Goal: Information Seeking & Learning: Learn about a topic

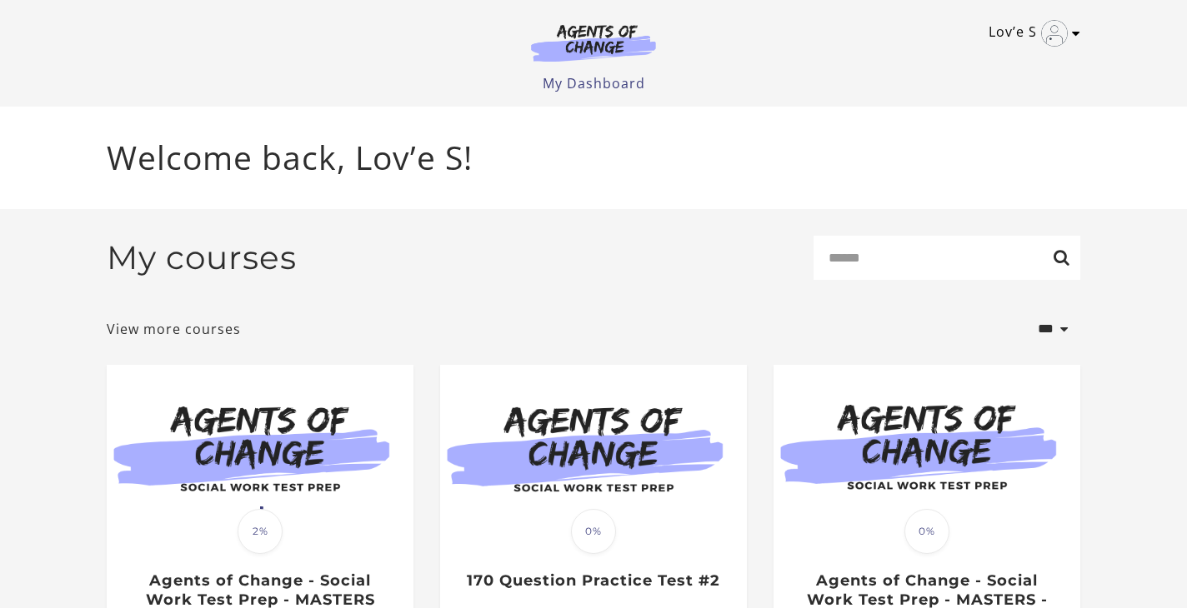
click at [998, 34] on link "Lov’e S" at bounding box center [1029, 33] width 83 height 27
click at [395, 171] on p "Welcome back, Lov’e S!" at bounding box center [593, 157] width 973 height 49
click at [242, 255] on h2 "My courses" at bounding box center [202, 257] width 190 height 39
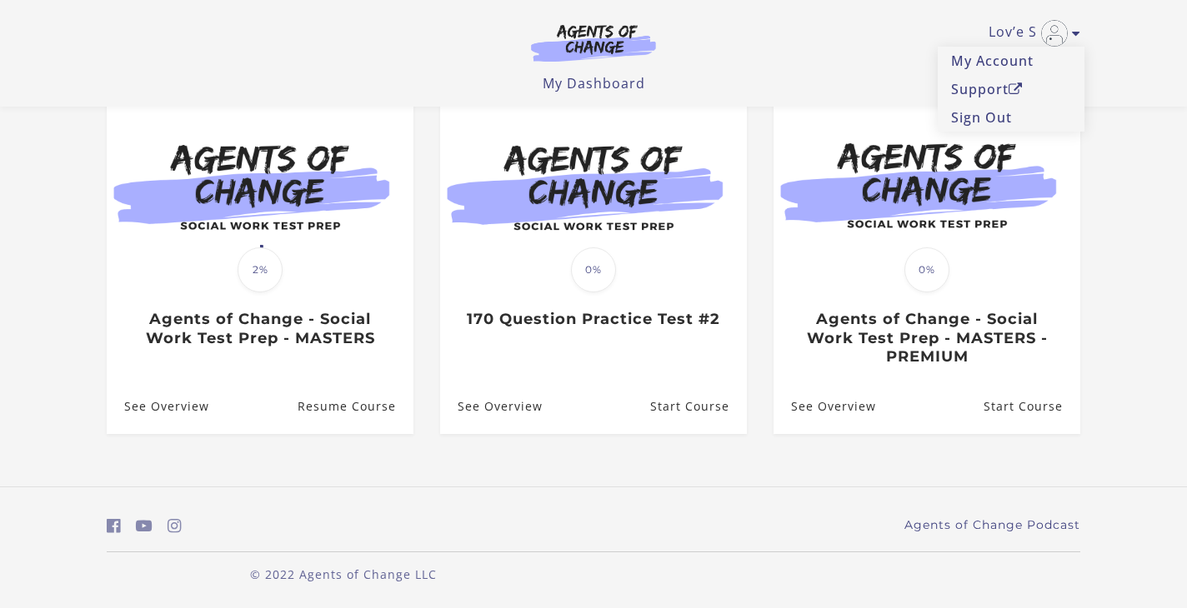
scroll to position [157, 0]
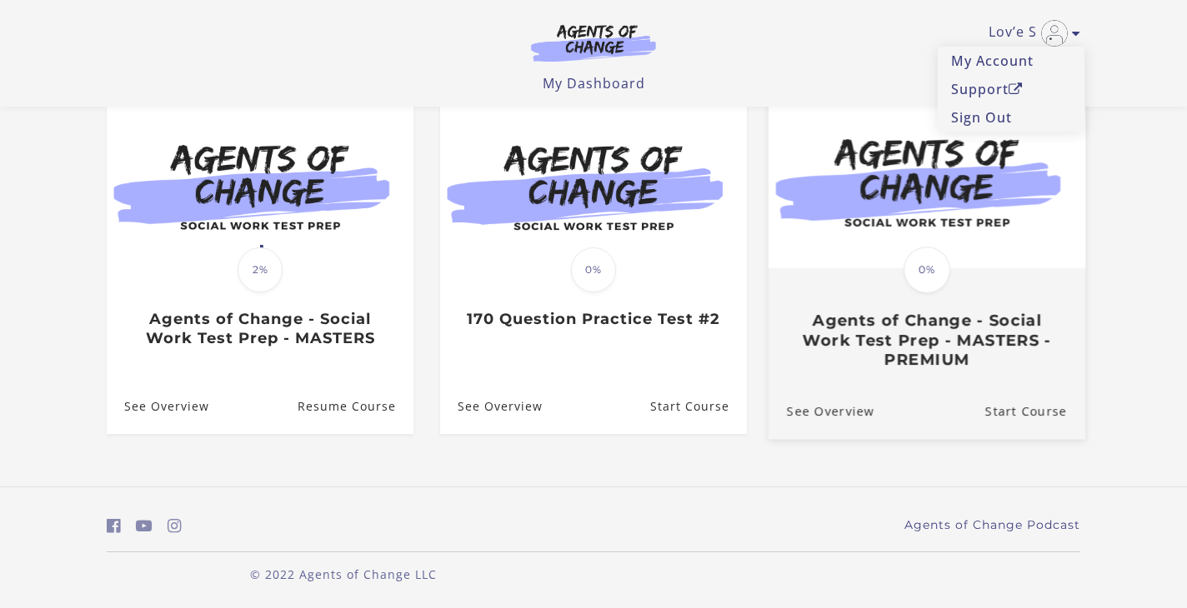
click at [928, 257] on span "0%" at bounding box center [926, 270] width 47 height 47
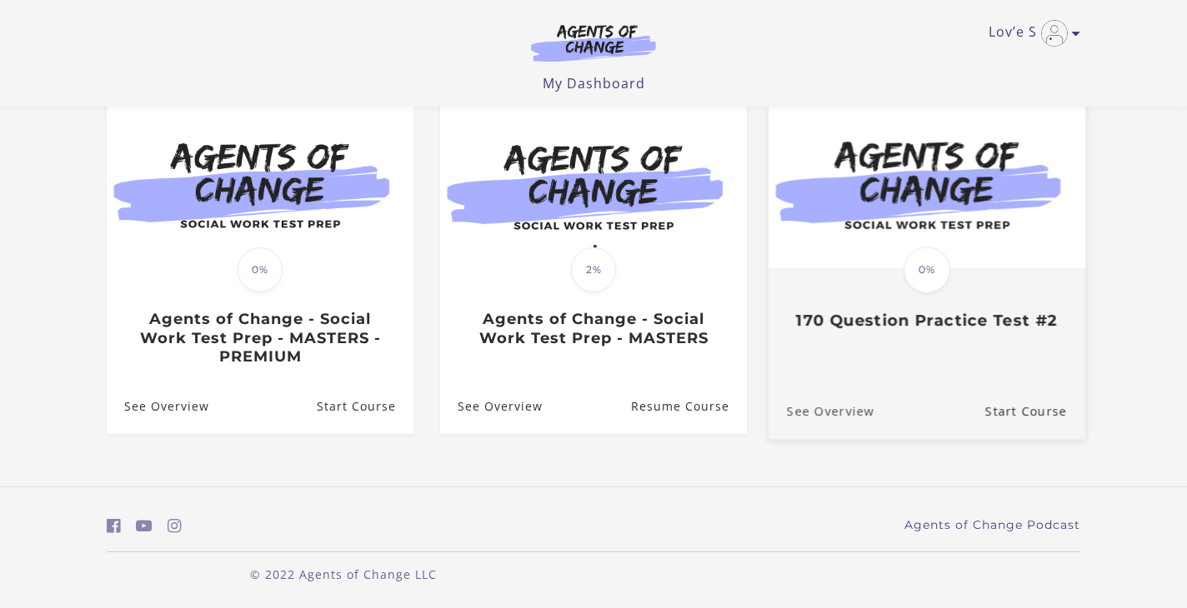
click at [823, 413] on link "See Overview" at bounding box center [821, 411] width 106 height 56
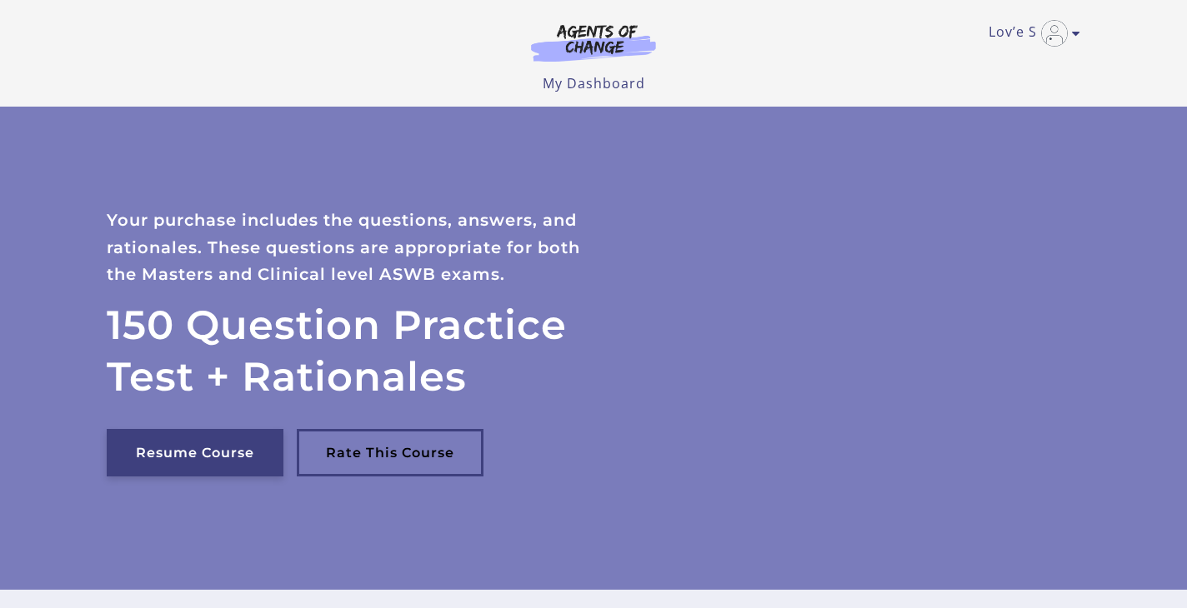
click at [209, 447] on link "Resume Course" at bounding box center [195, 453] width 177 height 48
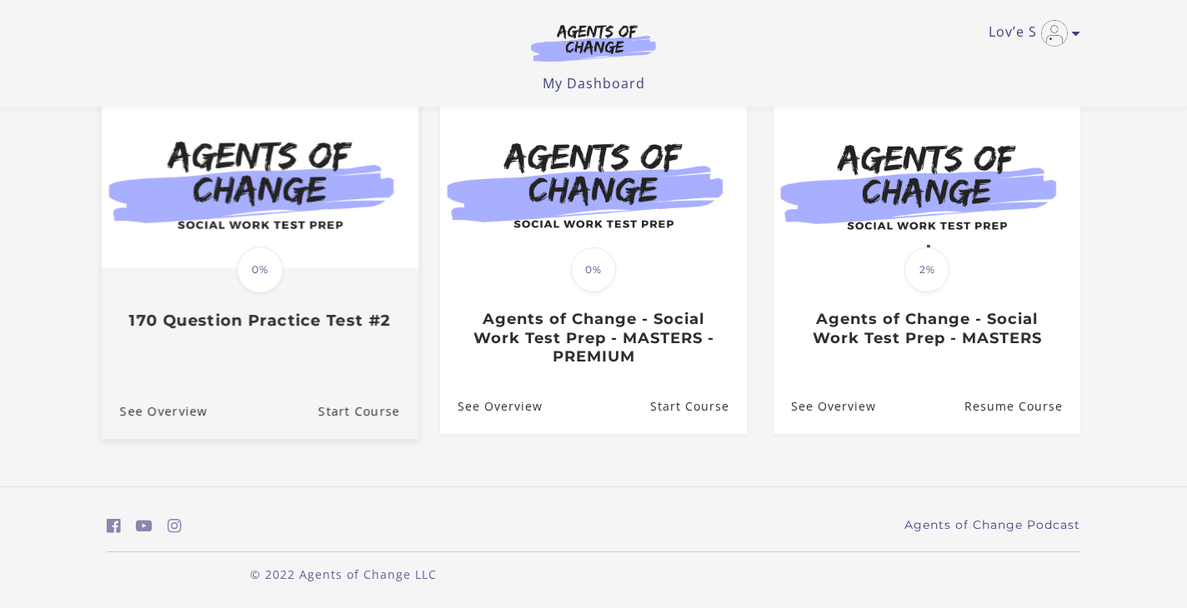
click at [288, 365] on div "Translation missing: en.liquid.partials.dashboard_course_card.progress_descript…" at bounding box center [260, 269] width 317 height 342
click at [232, 273] on div "Translation missing: en.liquid.partials.dashboard_course_card.progress_descript…" at bounding box center [260, 300] width 317 height 61
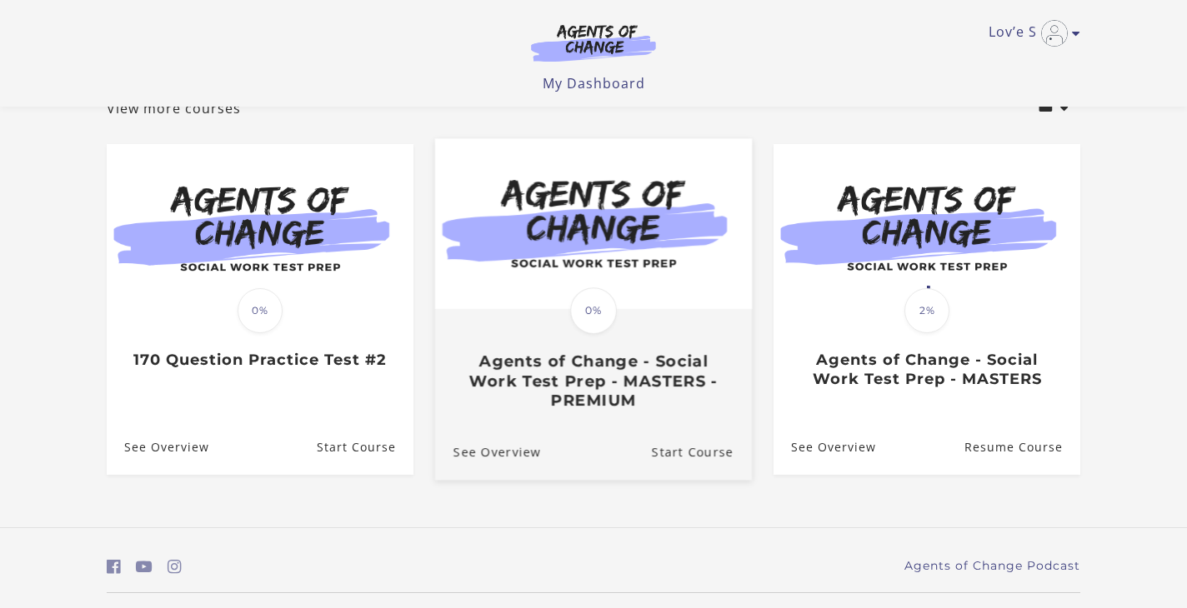
scroll to position [109, 0]
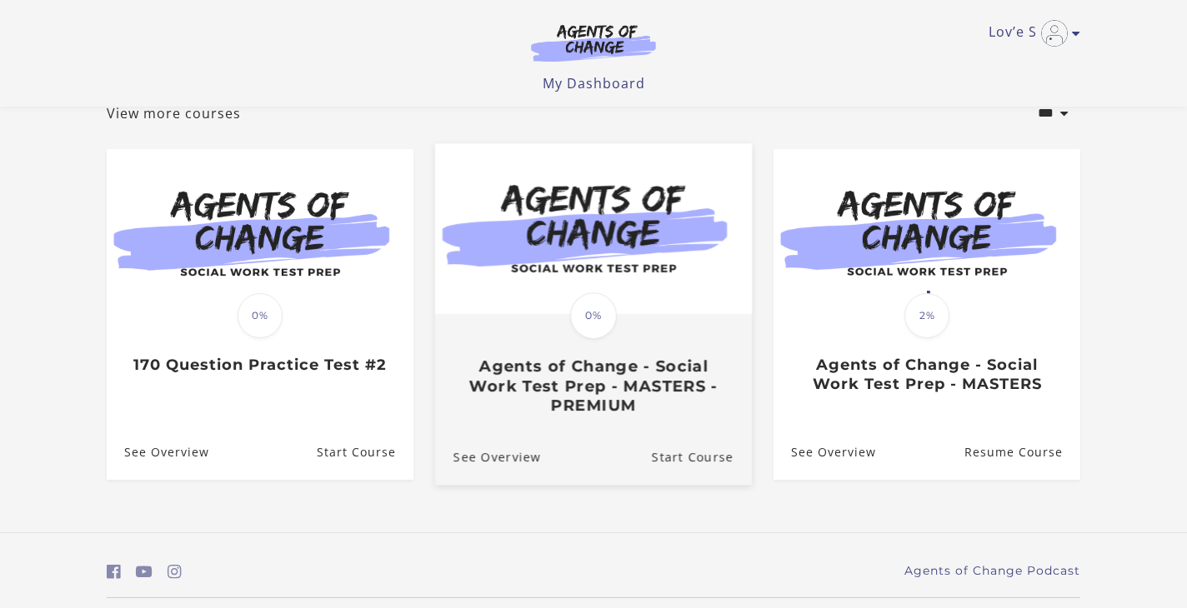
click at [608, 318] on span "0%" at bounding box center [593, 316] width 47 height 47
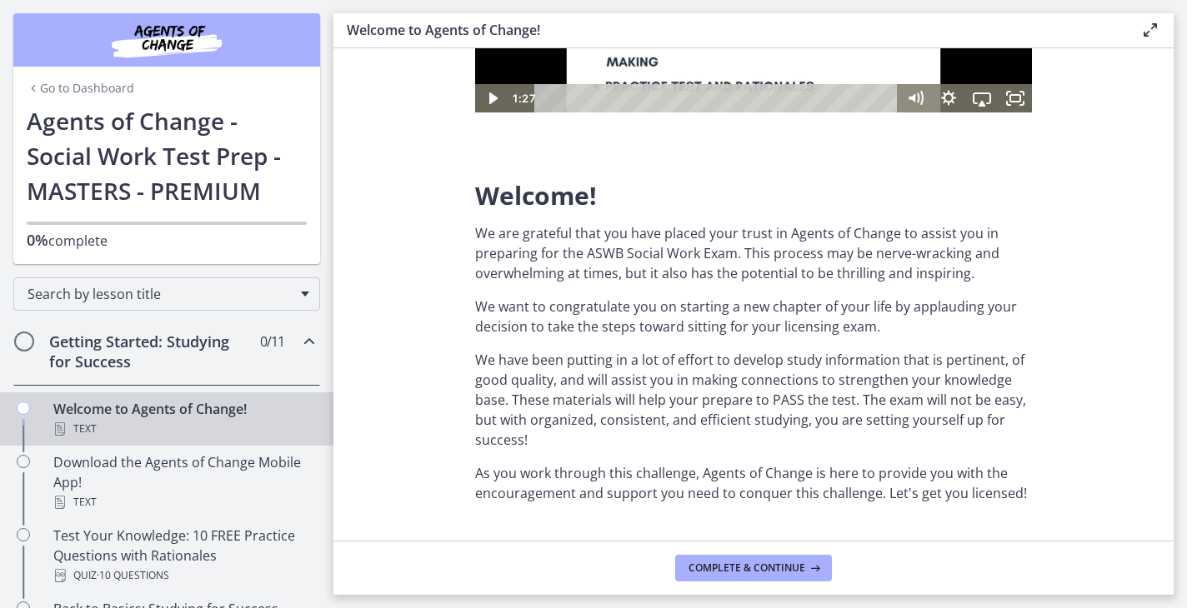
scroll to position [333, 0]
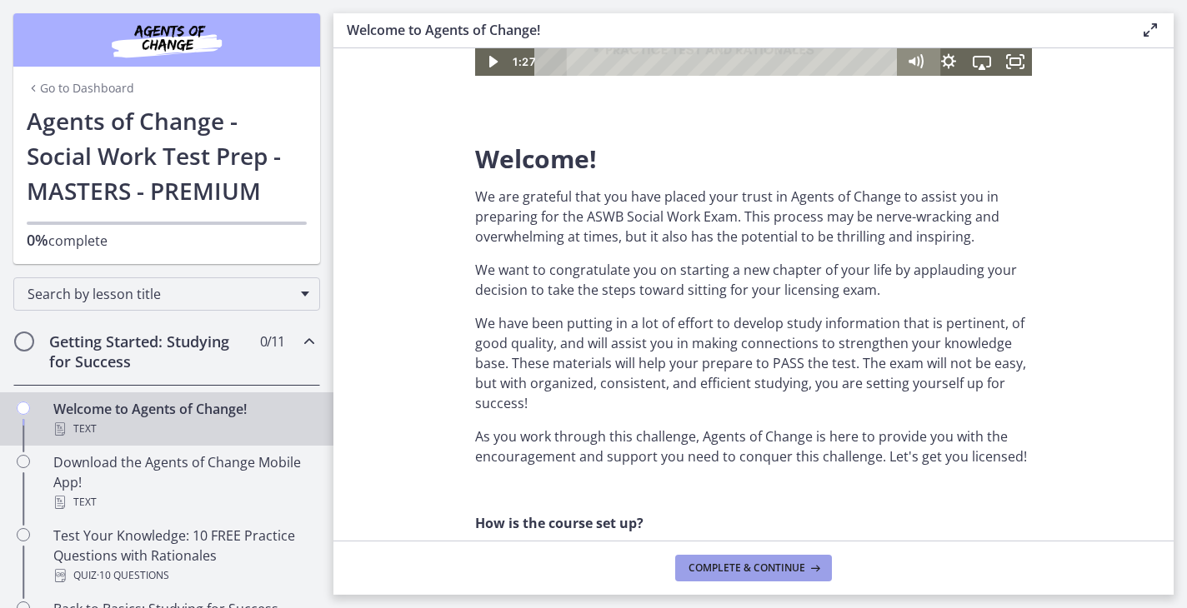
click at [714, 570] on span "Complete & continue" at bounding box center [746, 568] width 117 height 13
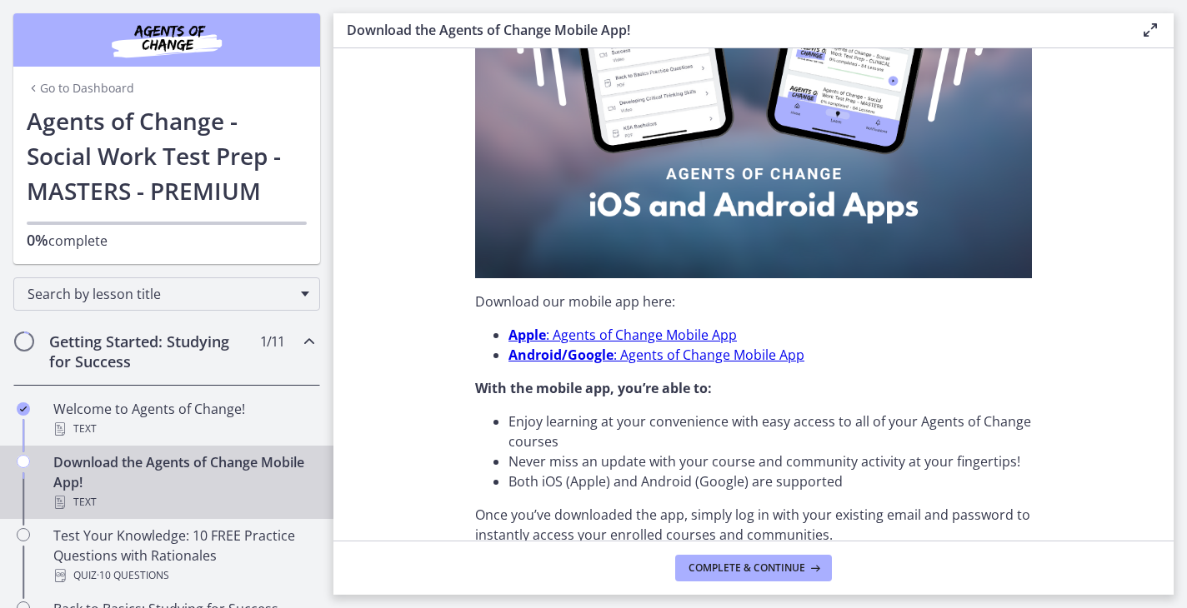
scroll to position [380, 0]
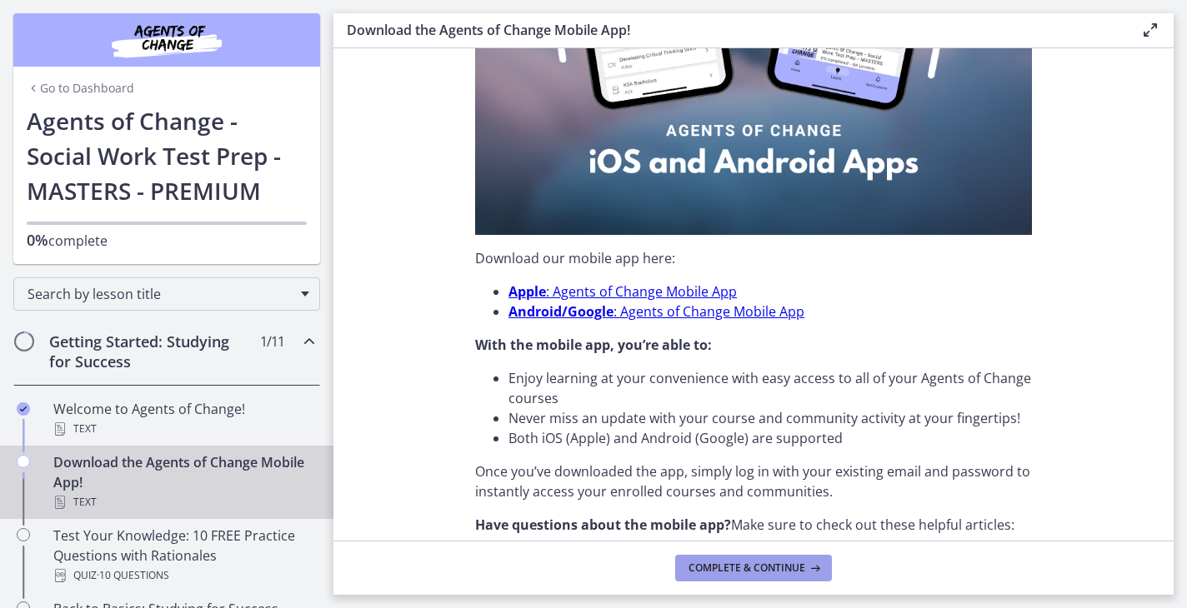
click at [738, 573] on span "Complete & continue" at bounding box center [746, 568] width 117 height 13
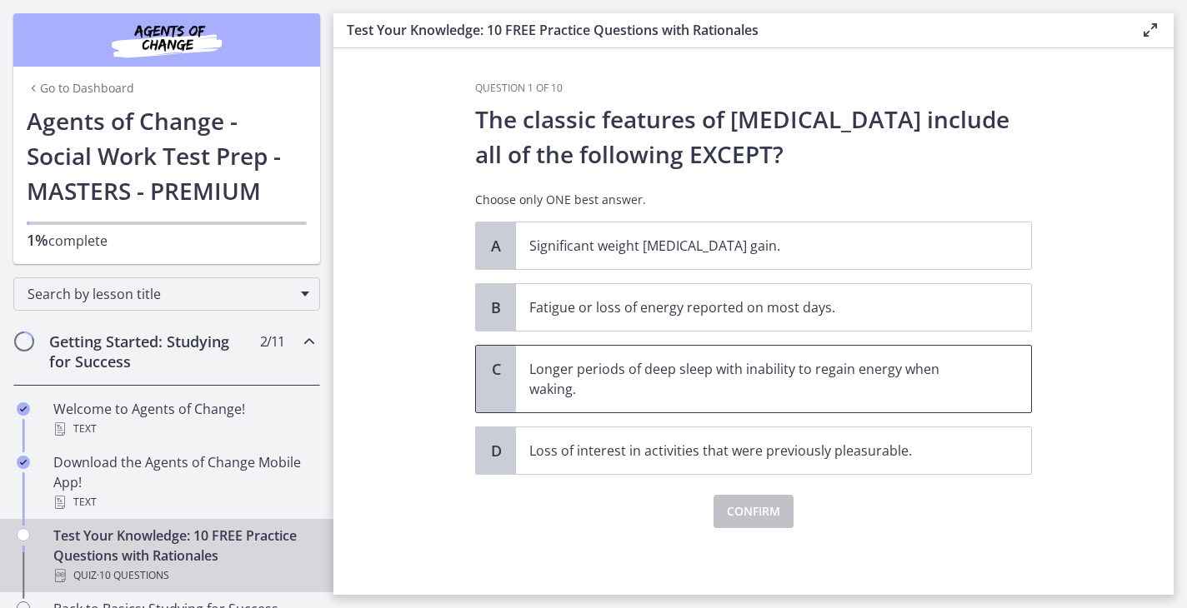
click at [638, 380] on p "Longer periods of deep sleep with inability to regain energy when waking." at bounding box center [756, 379] width 455 height 40
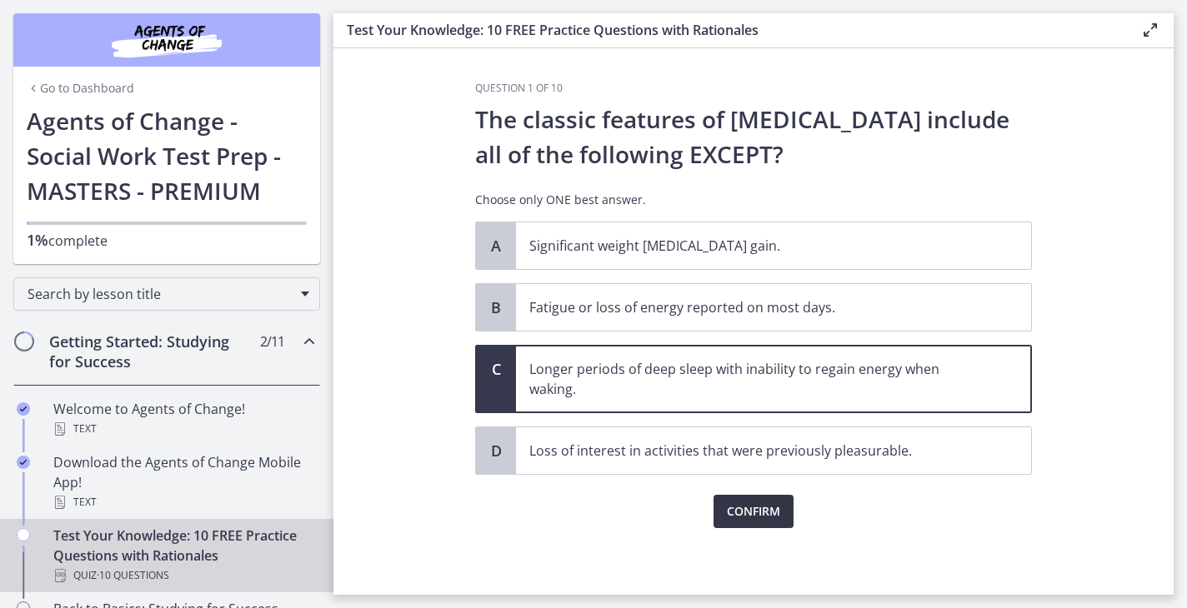
click at [756, 516] on span "Confirm" at bounding box center [753, 512] width 53 height 20
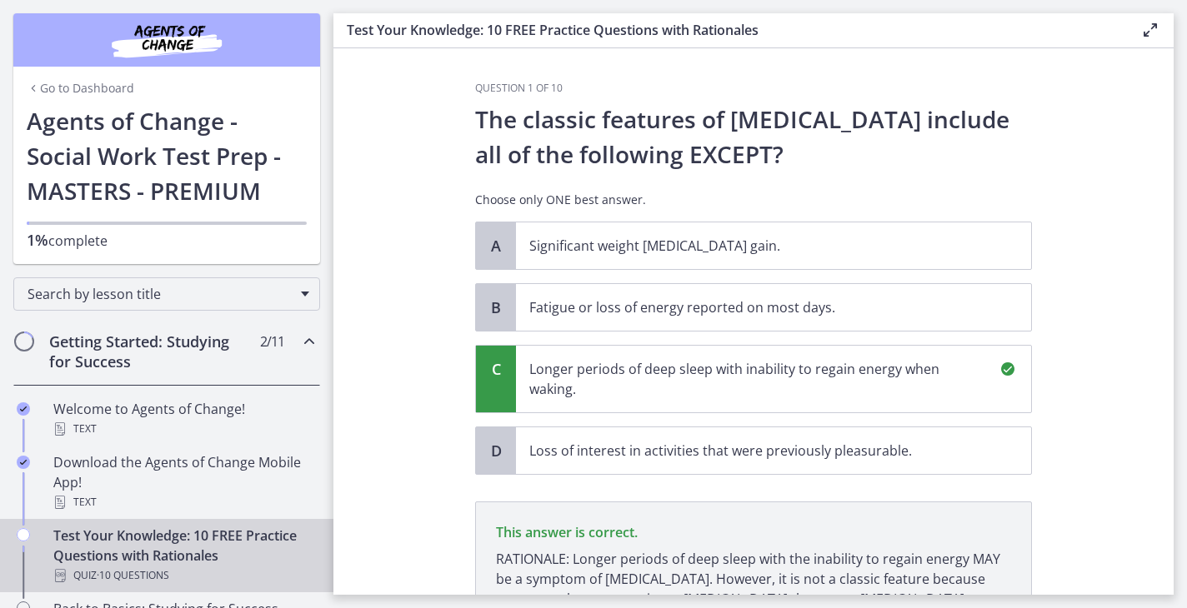
scroll to position [195, 0]
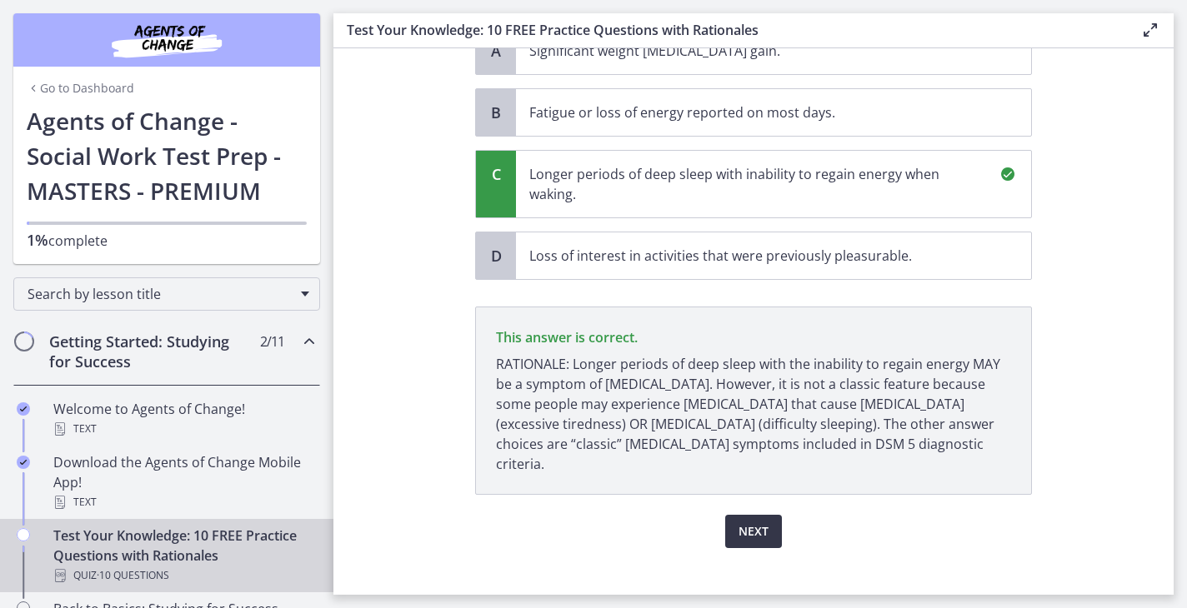
click at [764, 522] on span "Next" at bounding box center [753, 532] width 30 height 20
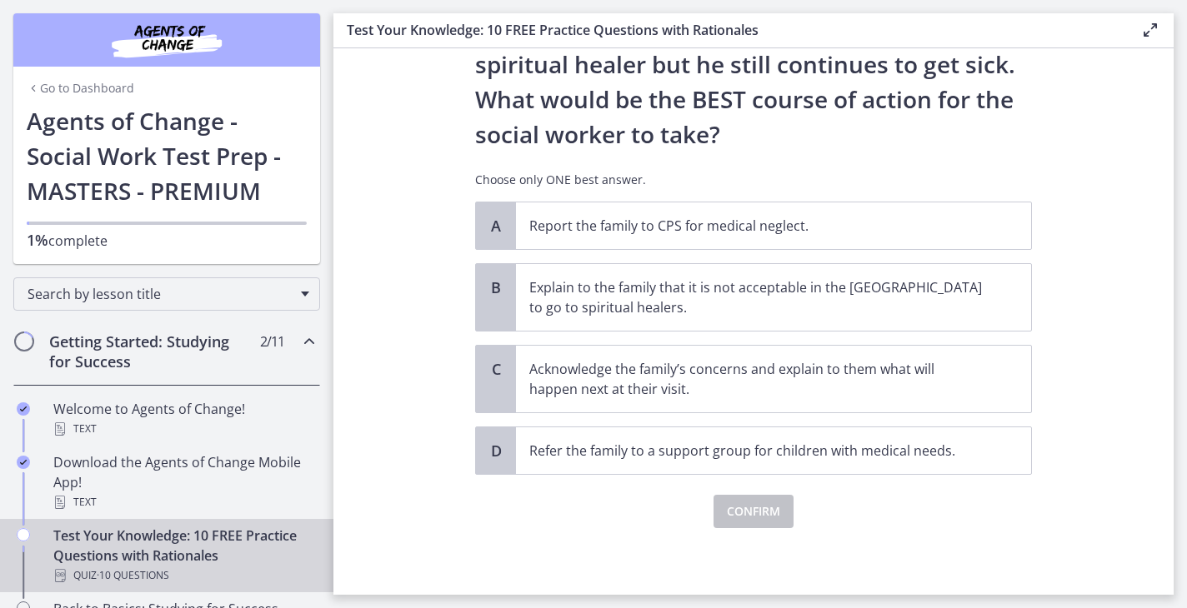
scroll to position [335, 0]
click at [675, 363] on p "Acknowledge the family’s concerns and explain to them what will happen next at …" at bounding box center [756, 379] width 455 height 40
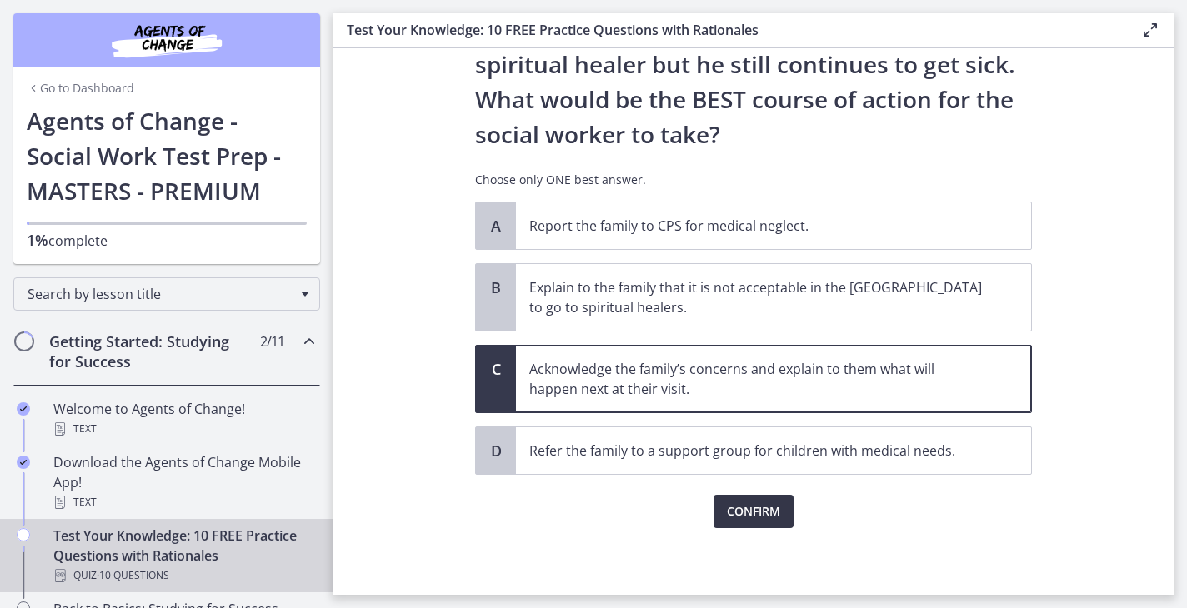
click at [759, 509] on span "Confirm" at bounding box center [753, 512] width 53 height 20
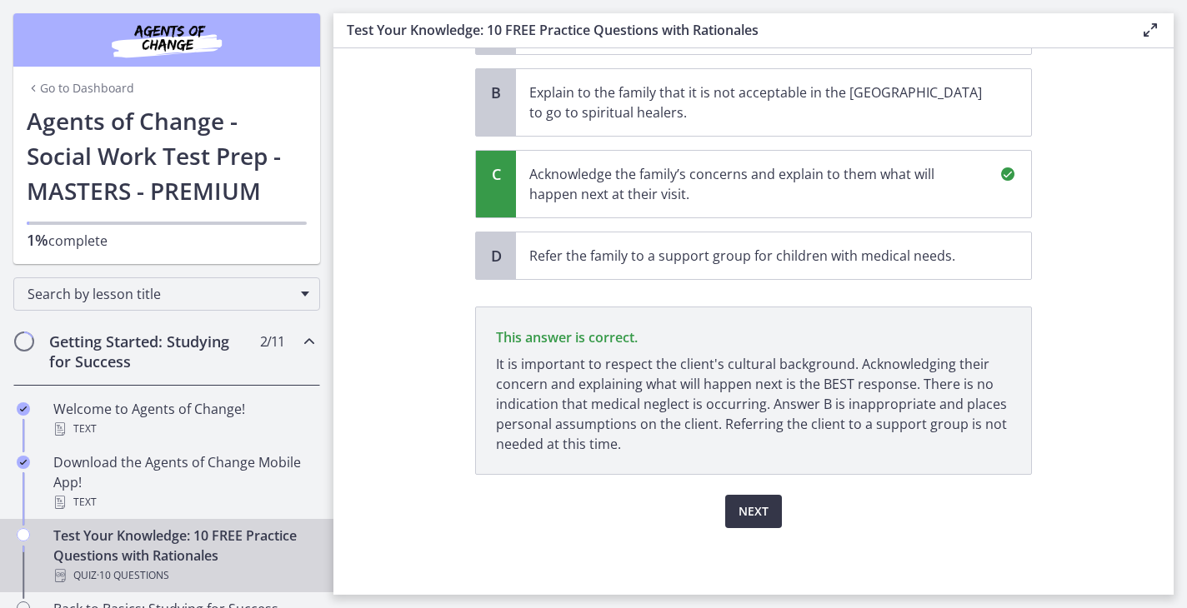
scroll to position [0, 0]
click at [757, 510] on span "Next" at bounding box center [753, 512] width 30 height 20
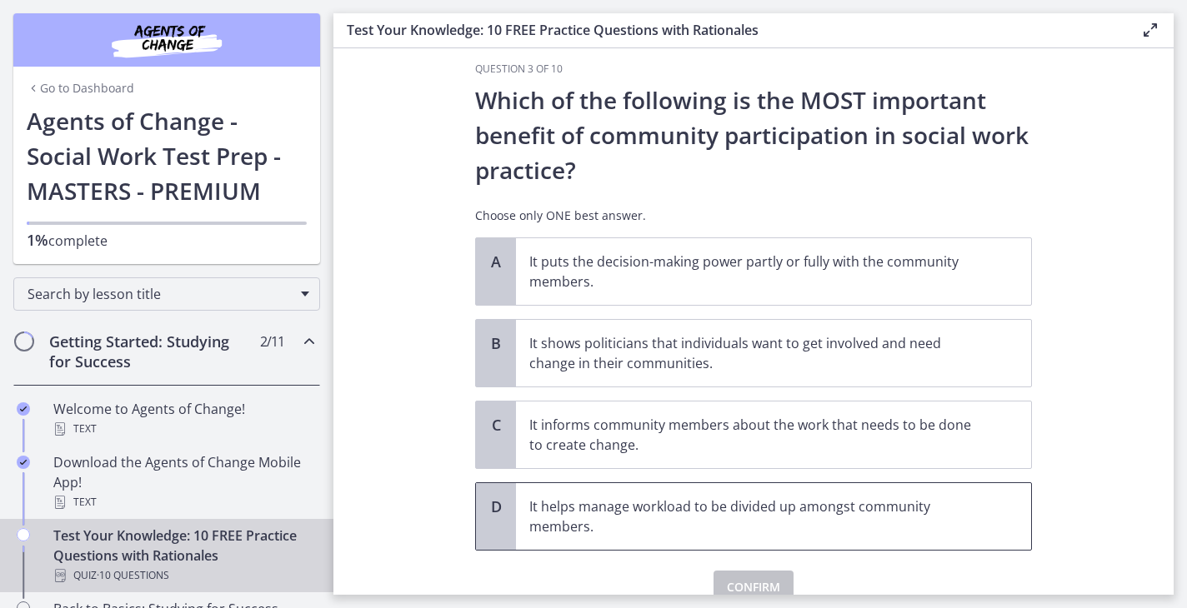
scroll to position [21, 0]
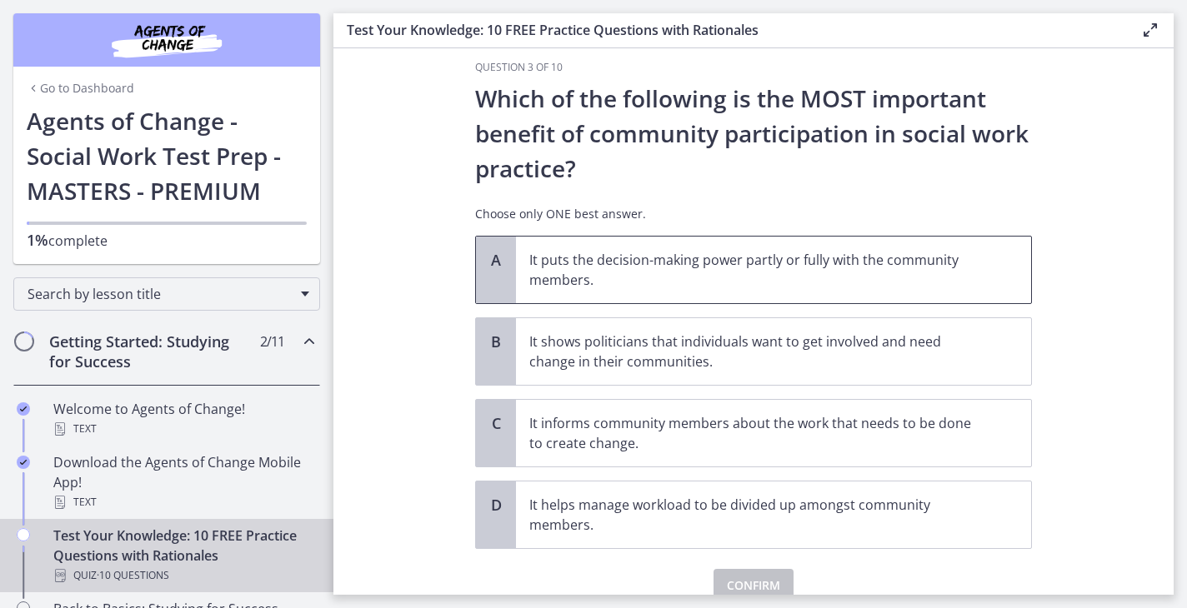
click at [609, 245] on span "It puts the decision-making power partly or fully with the community members." at bounding box center [773, 270] width 515 height 67
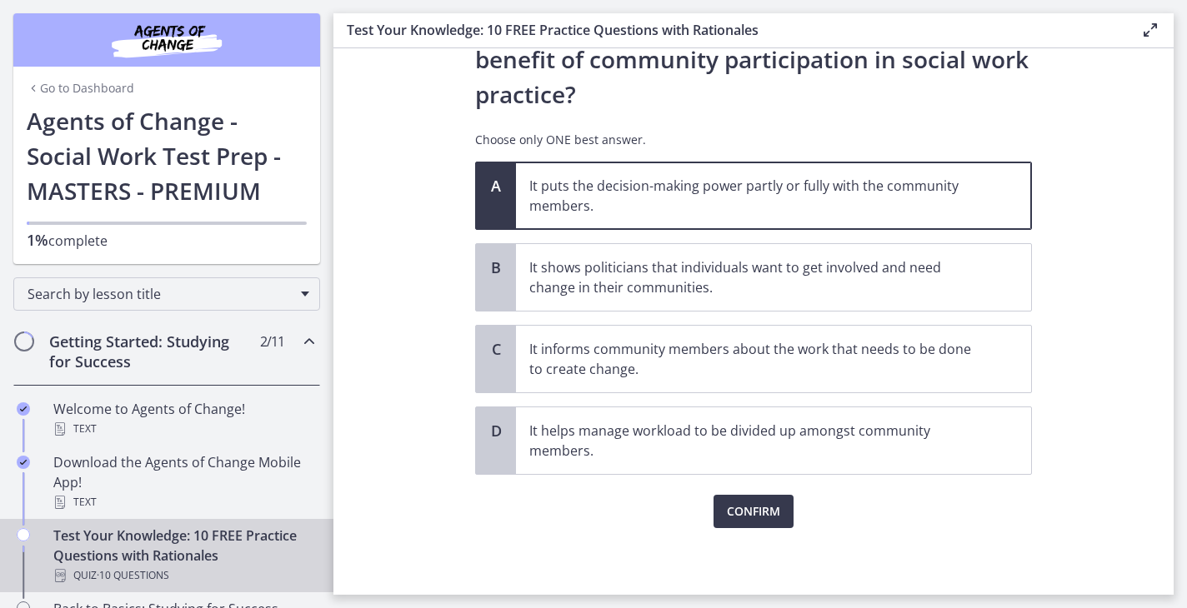
scroll to position [95, 0]
click at [748, 510] on span "Confirm" at bounding box center [753, 512] width 53 height 20
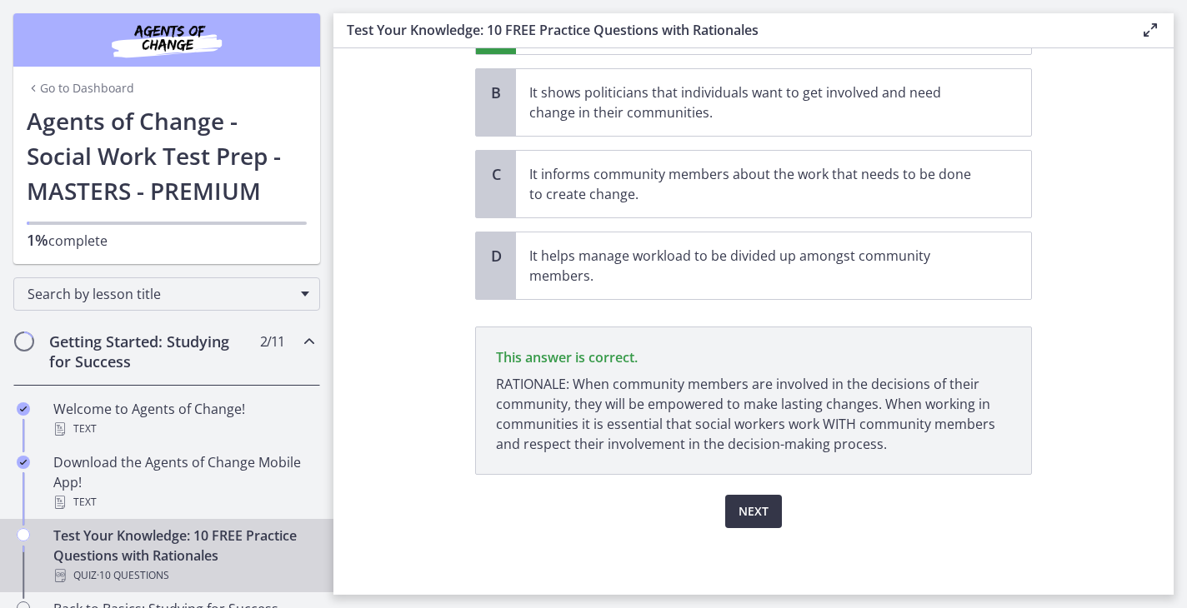
scroll to position [1, 0]
click at [748, 510] on span "Next" at bounding box center [753, 512] width 30 height 20
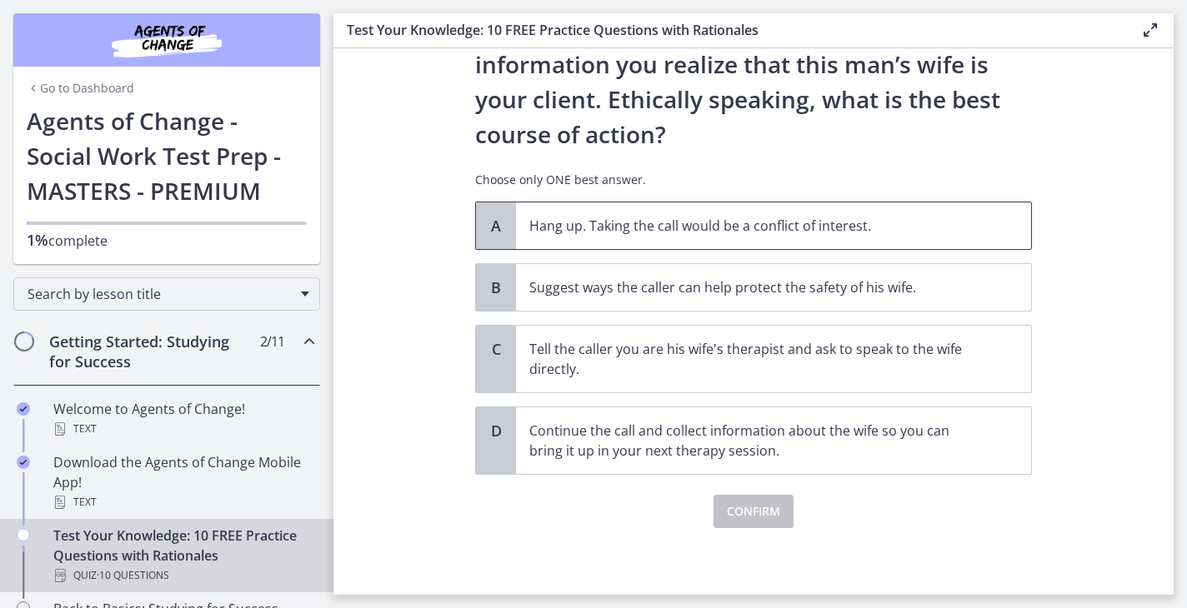
scroll to position [230, 0]
click at [768, 449] on p "Continue the call and collect information about the wife so you can bring it up…" at bounding box center [756, 441] width 455 height 40
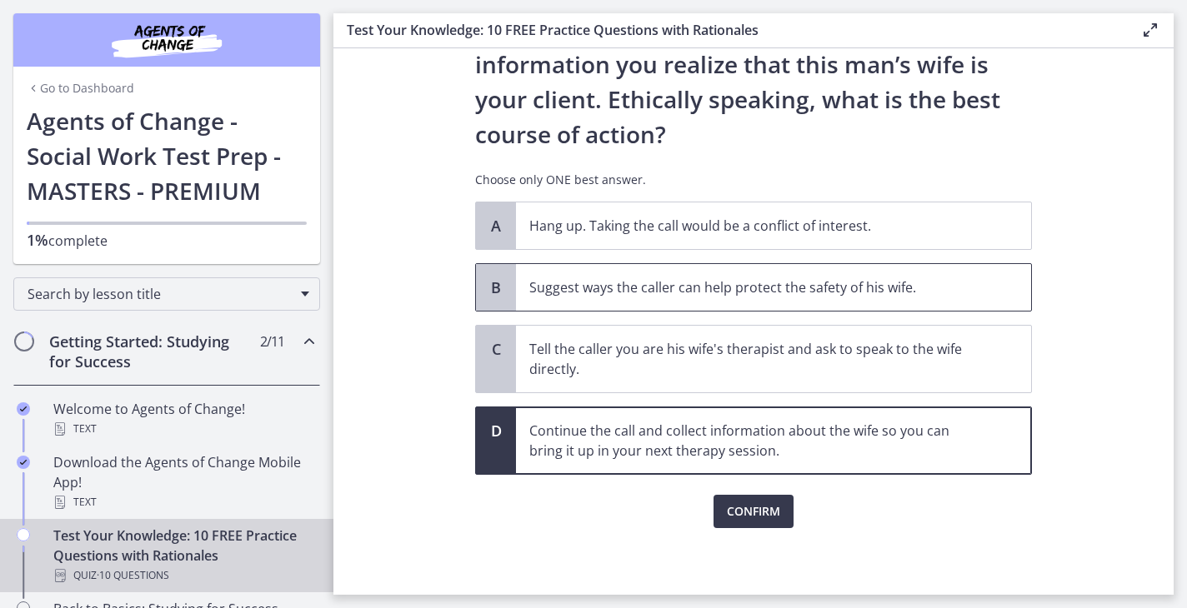
click at [560, 285] on p "Suggest ways the caller can help protect the safety of his wife." at bounding box center [756, 288] width 455 height 20
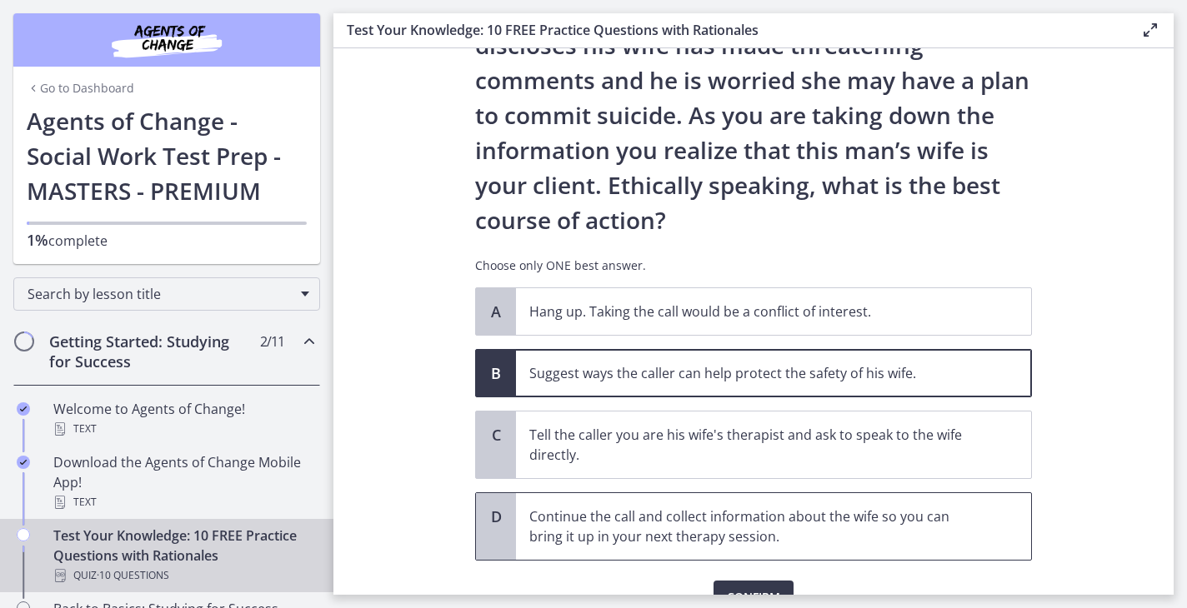
scroll to position [211, 0]
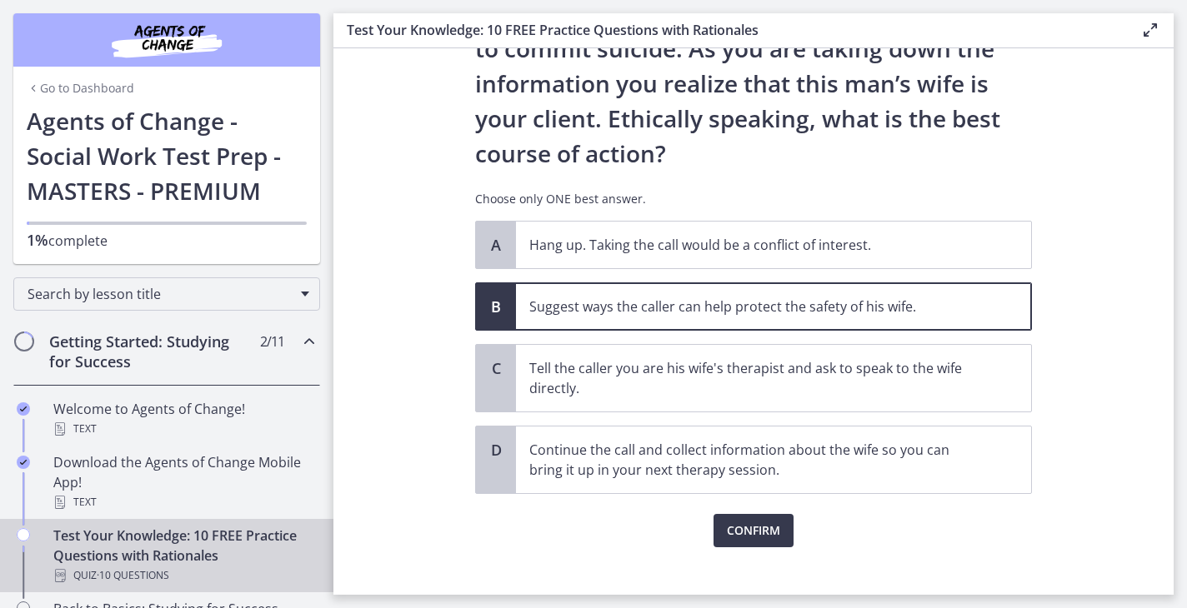
click at [761, 384] on div "Question 4 of 10 You are volunteering to work on a crisis hotline. You receive …" at bounding box center [753, 127] width 583 height 513
click at [759, 543] on button "Confirm" at bounding box center [753, 530] width 80 height 33
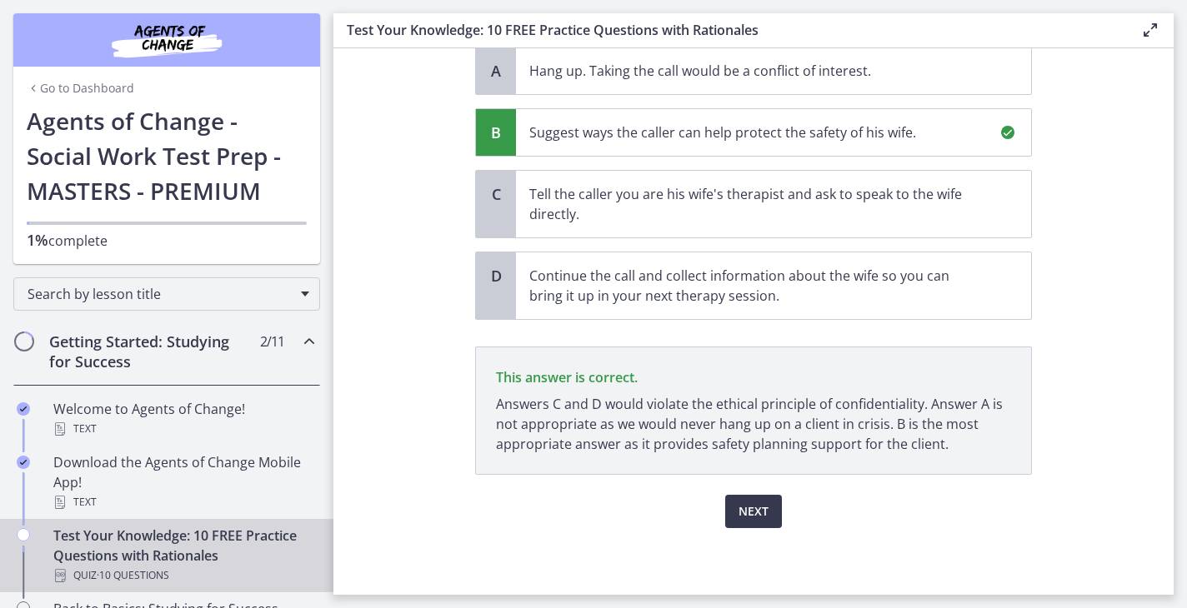
scroll to position [0, 0]
click at [748, 508] on span "Next" at bounding box center [753, 512] width 30 height 20
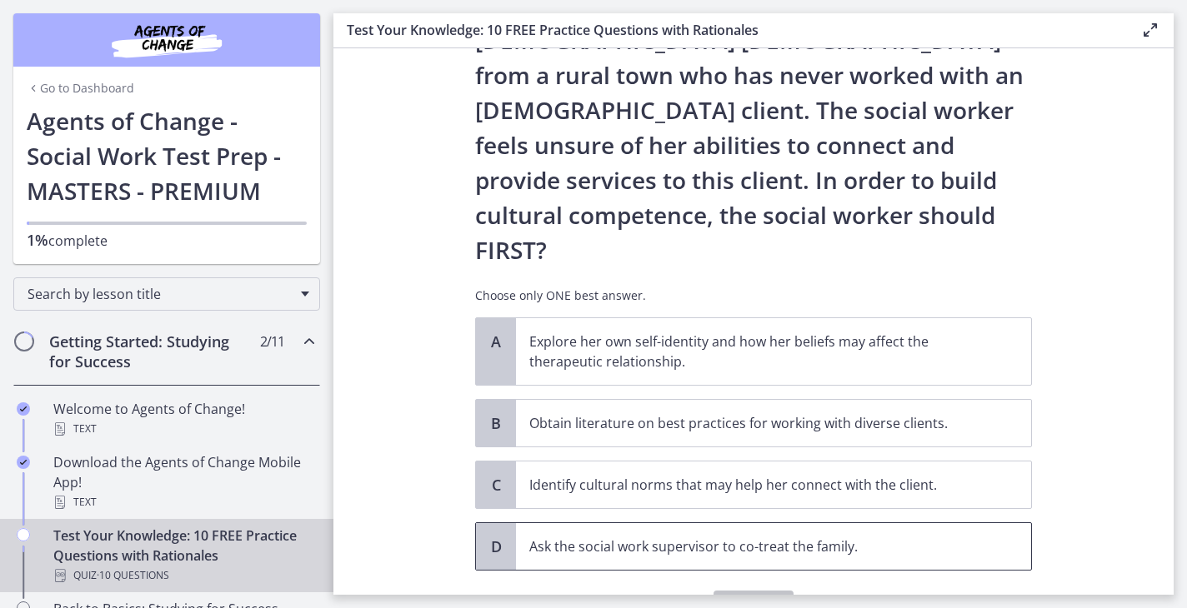
scroll to position [224, 0]
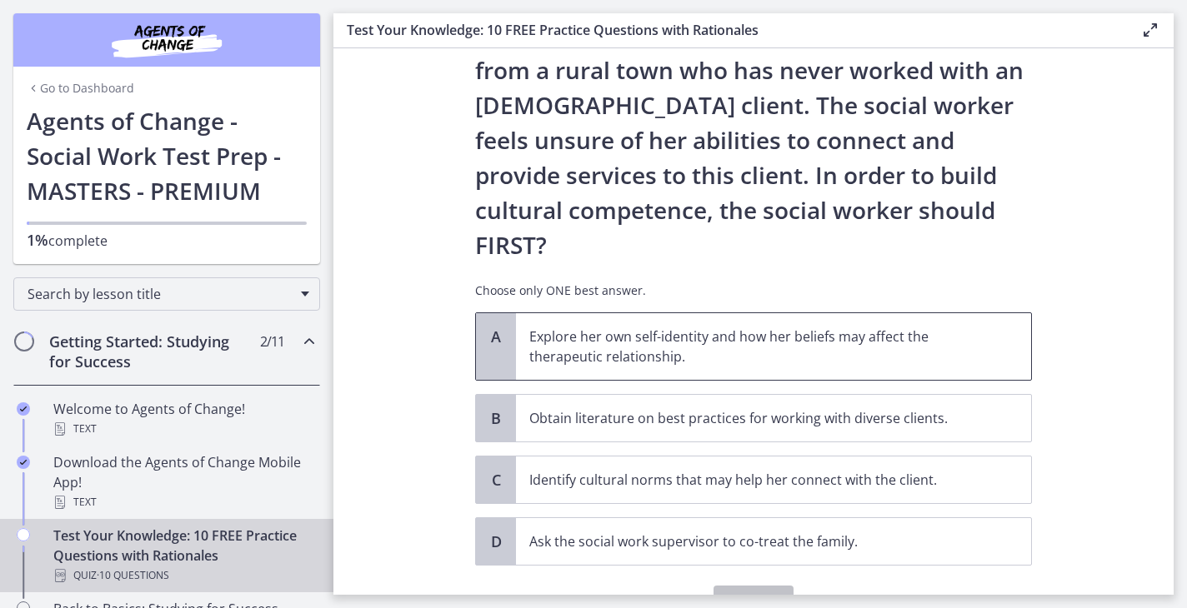
click at [693, 327] on p "Explore her own self-identity and how her beliefs may affect the therapeutic re…" at bounding box center [756, 347] width 455 height 40
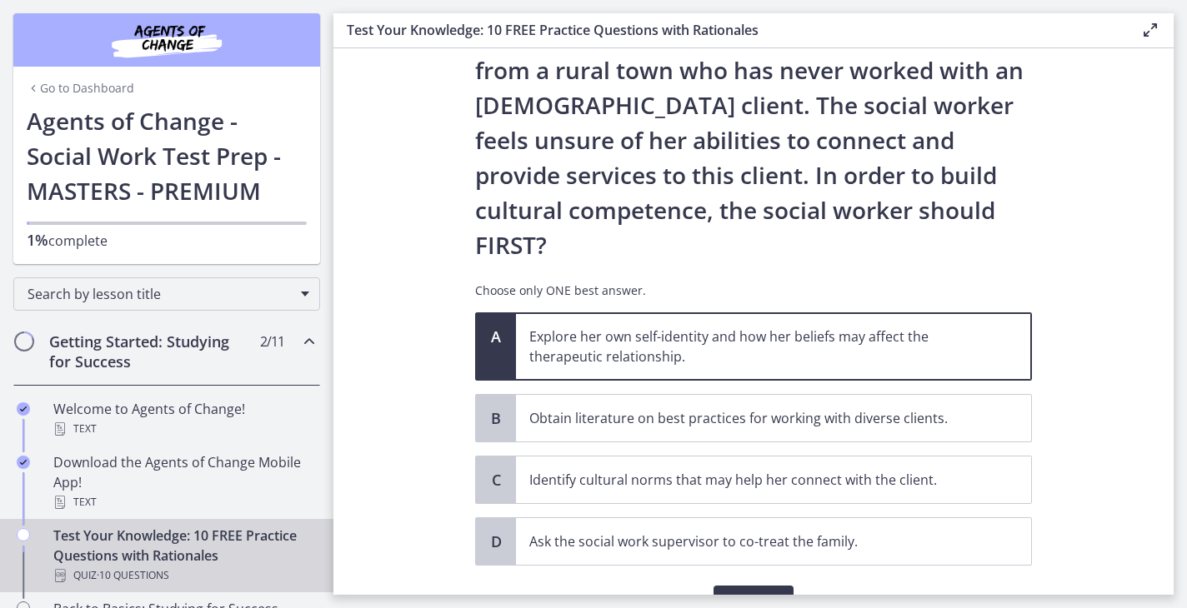
click at [804, 566] on div "Confirm" at bounding box center [753, 592] width 557 height 53
click at [773, 593] on span "Confirm" at bounding box center [753, 603] width 53 height 20
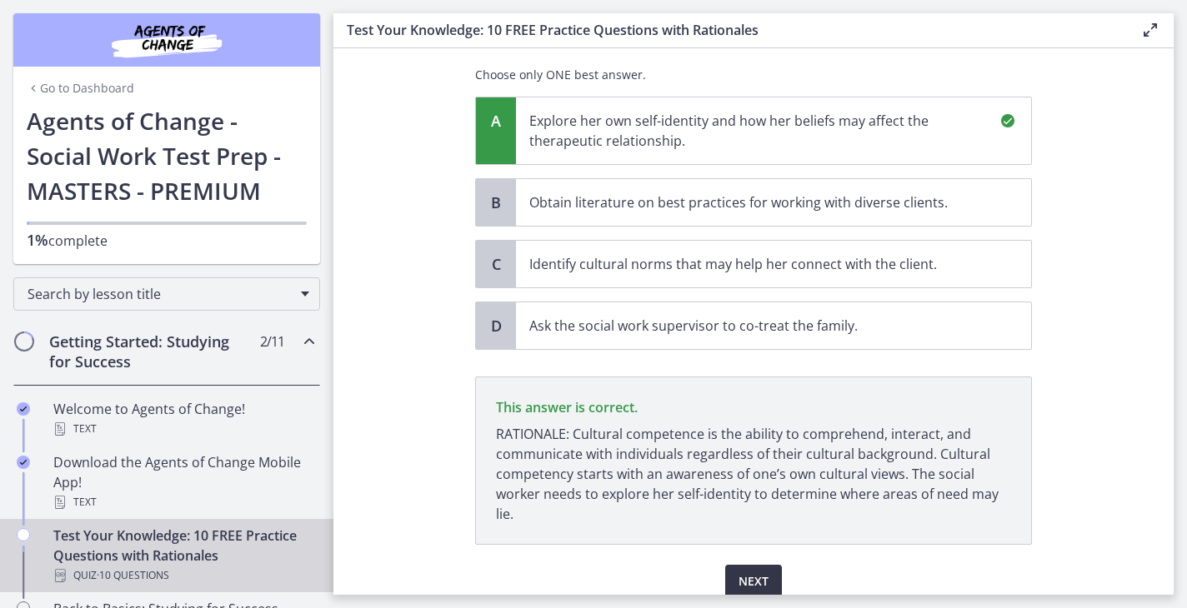
scroll to position [0, 0]
click at [751, 572] on span "Next" at bounding box center [753, 582] width 30 height 20
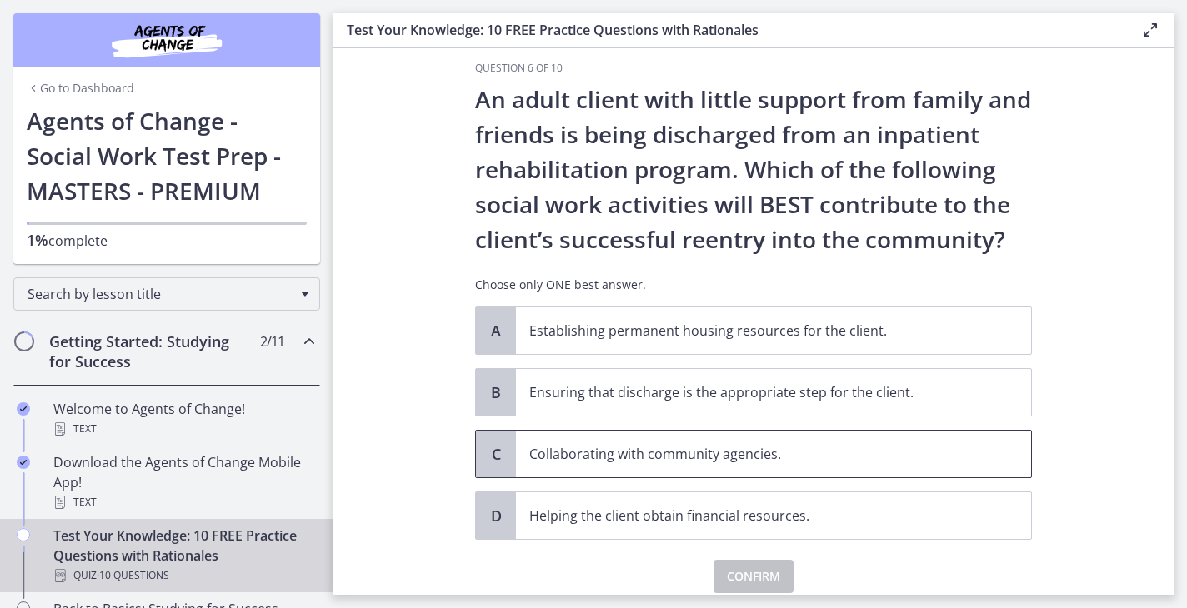
click at [704, 442] on span "Collaborating with community agencies." at bounding box center [773, 454] width 515 height 47
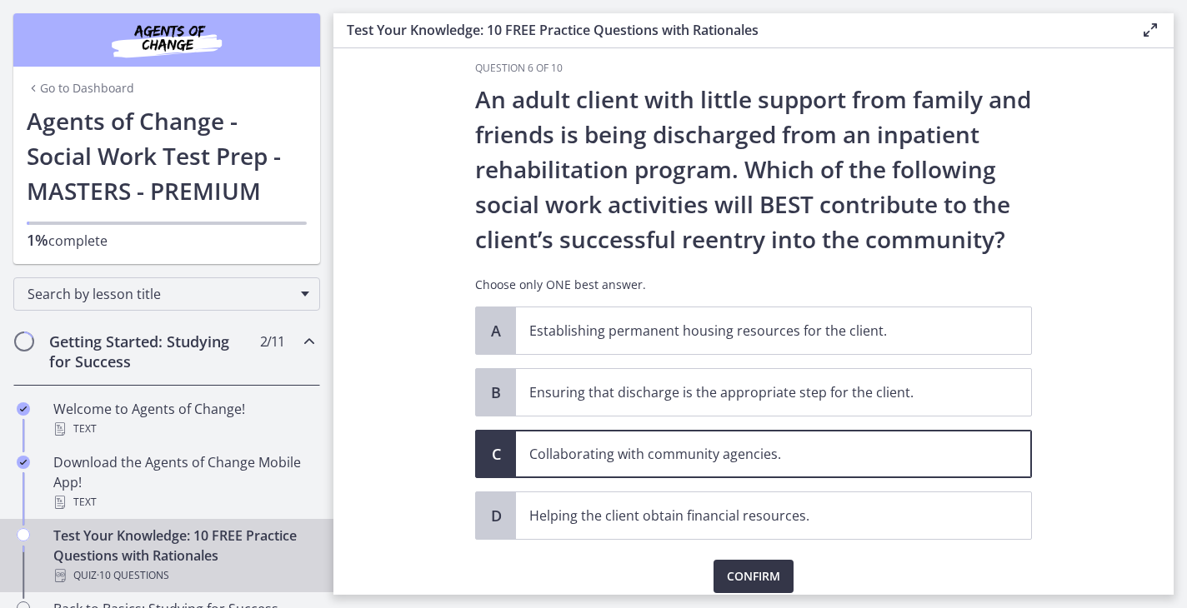
click at [745, 578] on span "Confirm" at bounding box center [753, 577] width 53 height 20
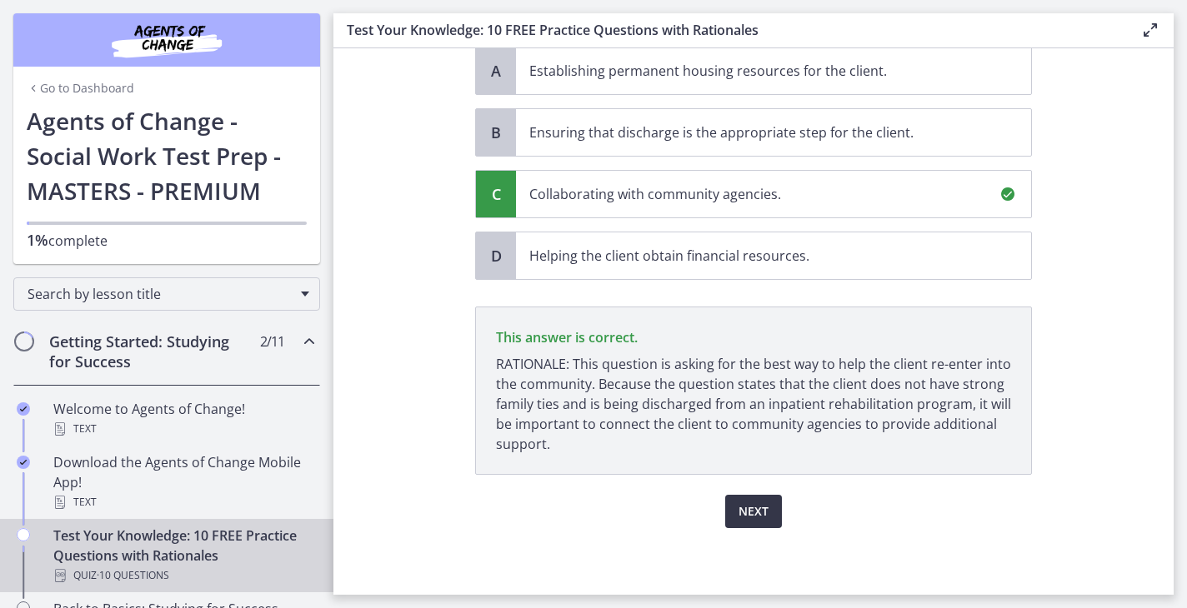
click at [738, 517] on button "Next" at bounding box center [753, 511] width 57 height 33
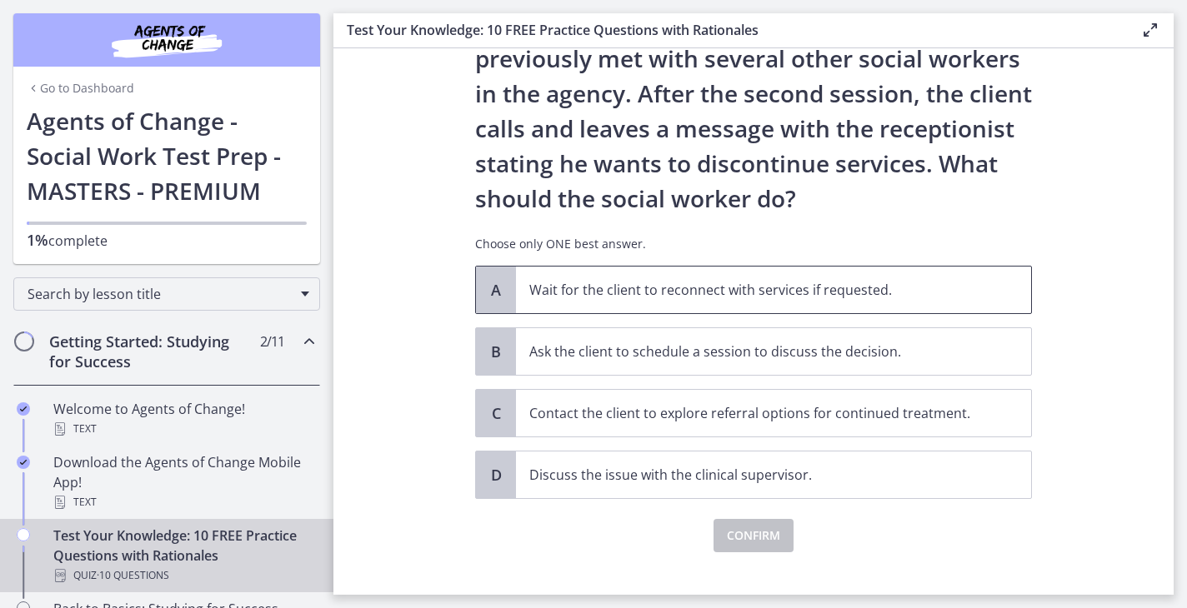
scroll to position [137, 0]
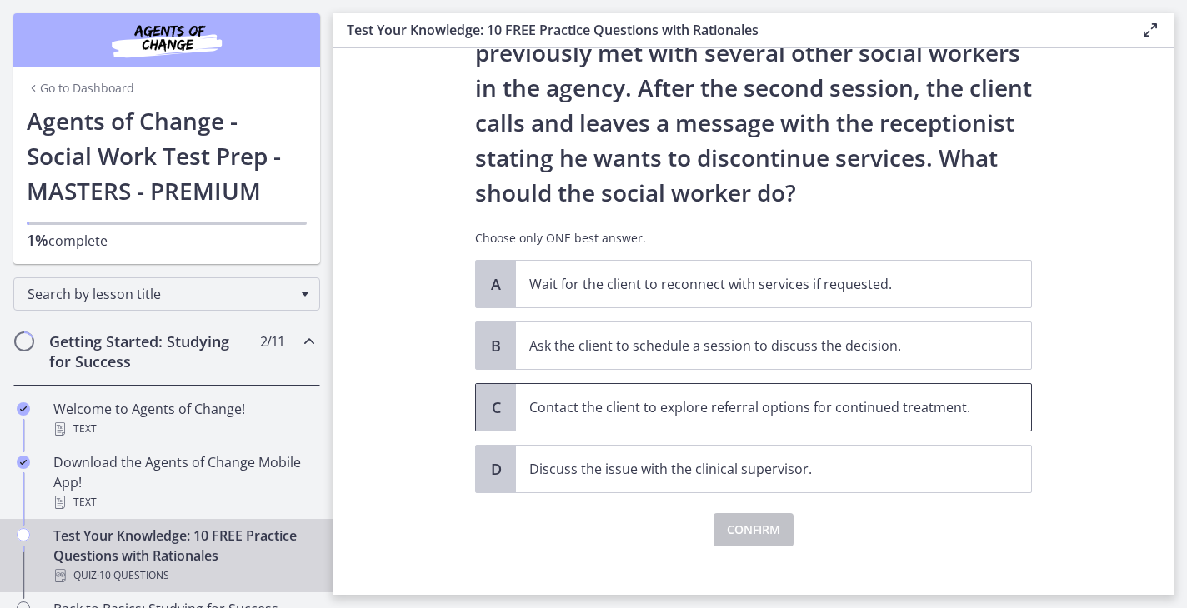
click at [727, 413] on p "Contact the client to explore referral options for continued treatment." at bounding box center [756, 408] width 455 height 20
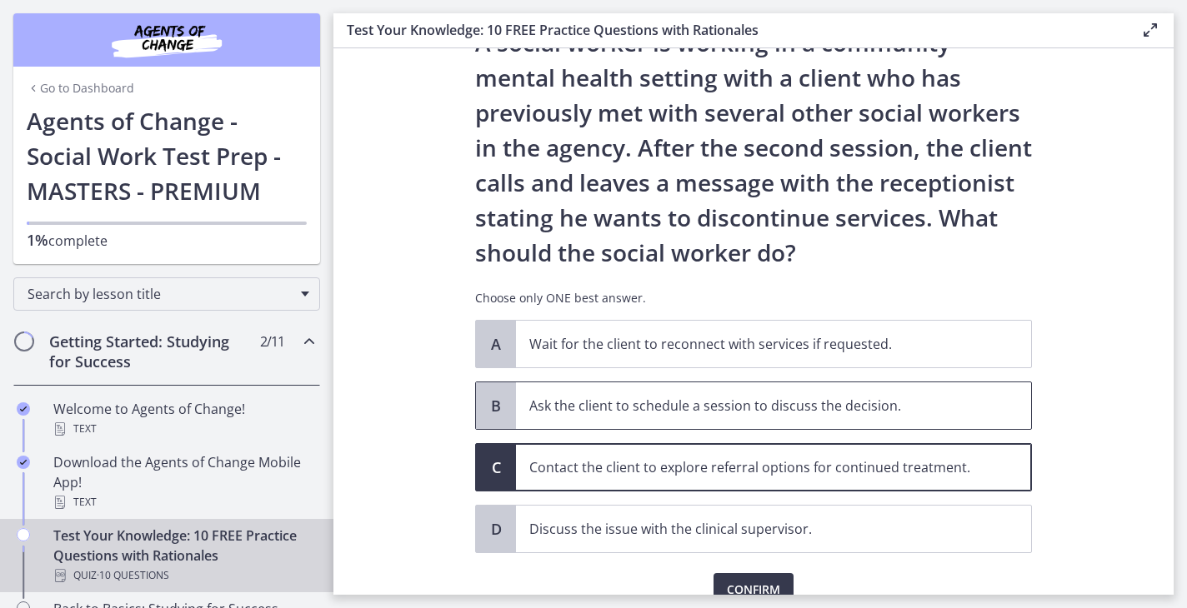
scroll to position [83, 0]
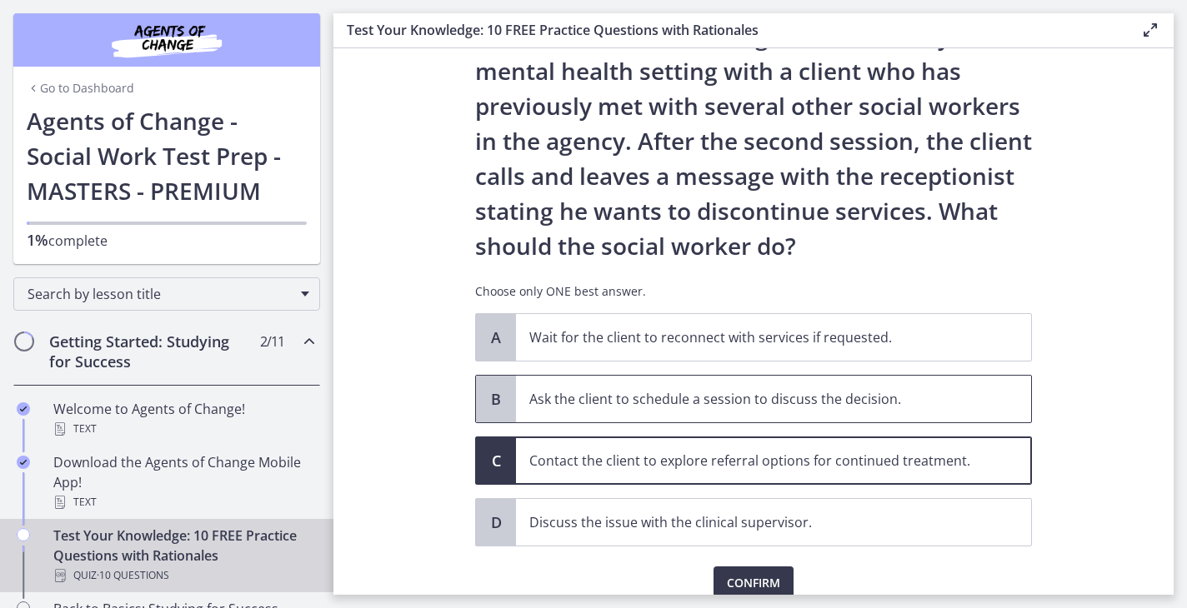
click at [710, 389] on p "Ask the client to schedule a session to discuss the decision." at bounding box center [756, 399] width 455 height 20
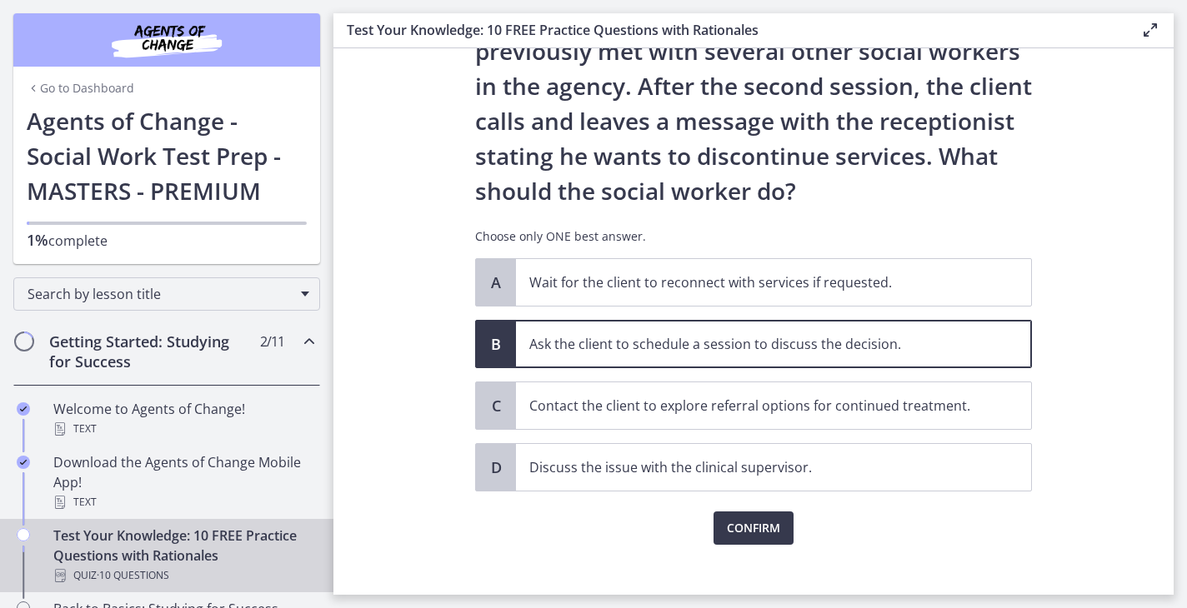
scroll to position [148, 0]
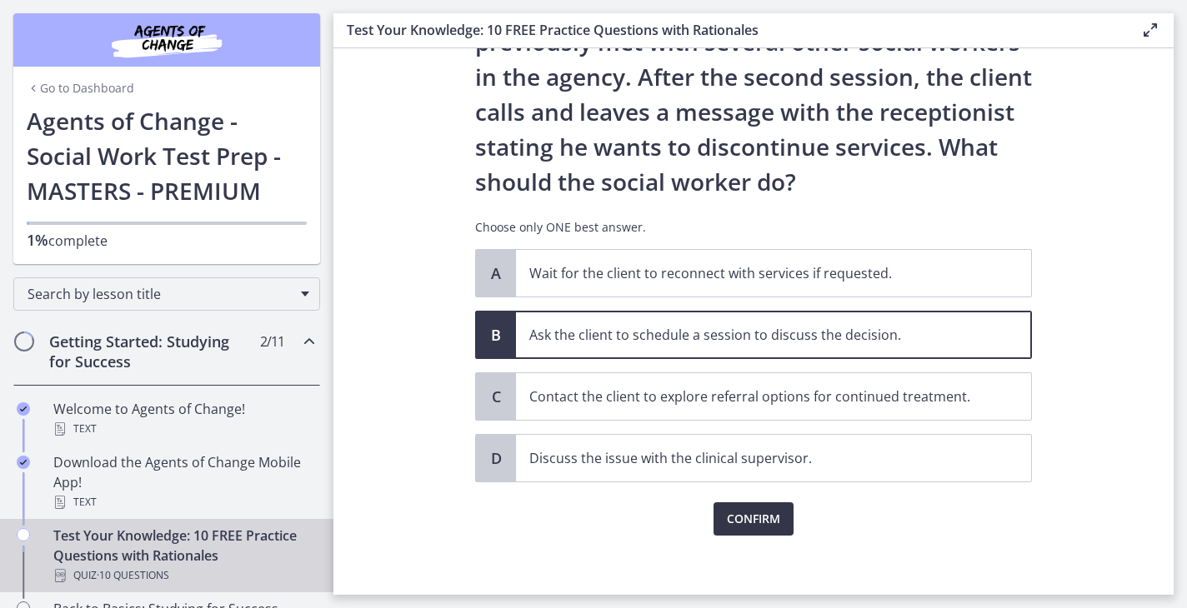
click at [768, 518] on span "Confirm" at bounding box center [753, 519] width 53 height 20
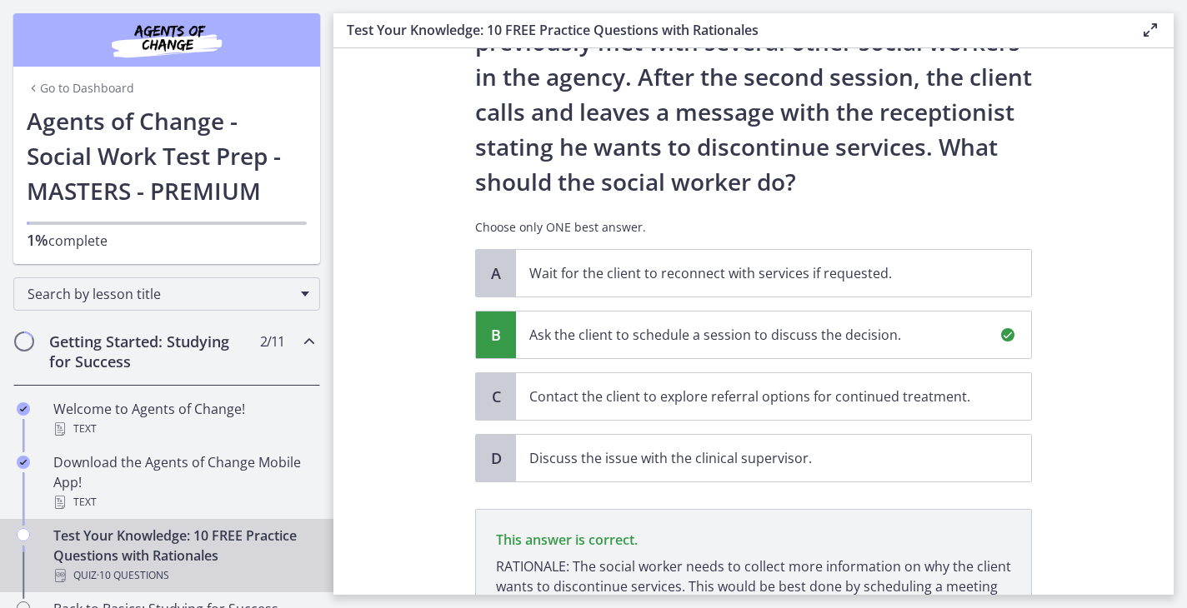
scroll to position [350, 0]
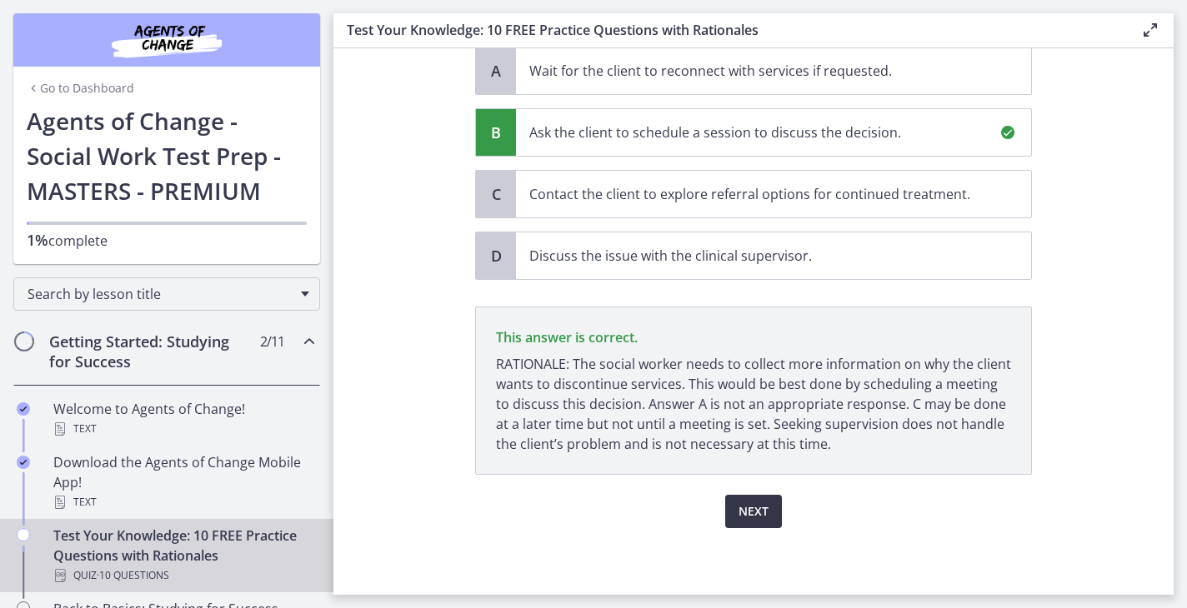
click at [749, 500] on button "Next" at bounding box center [753, 511] width 57 height 33
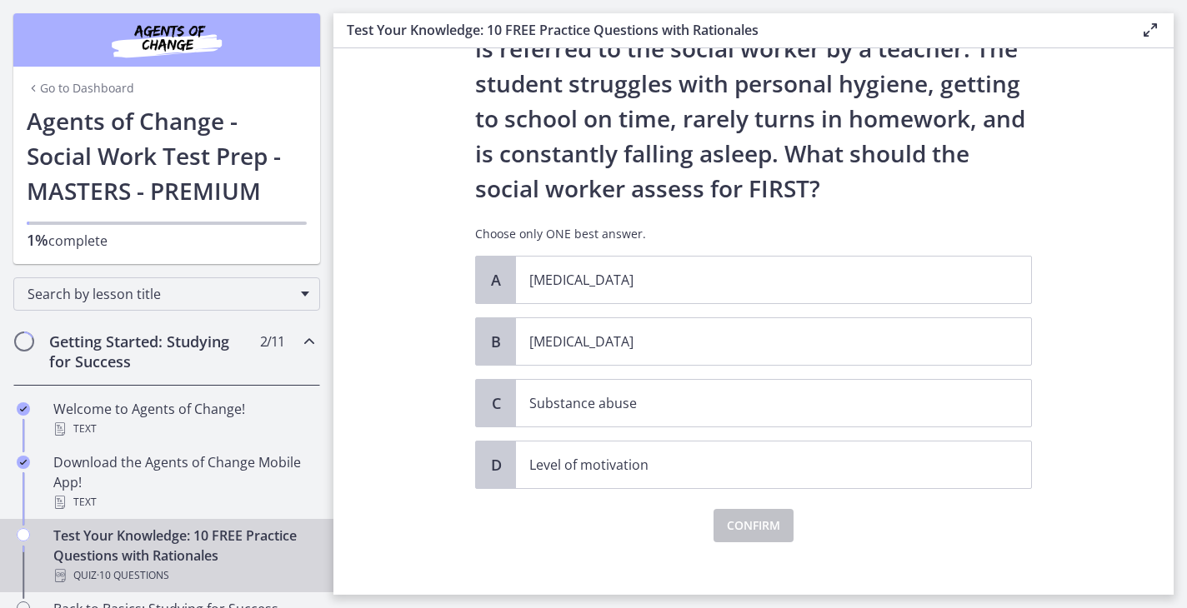
scroll to position [116, 0]
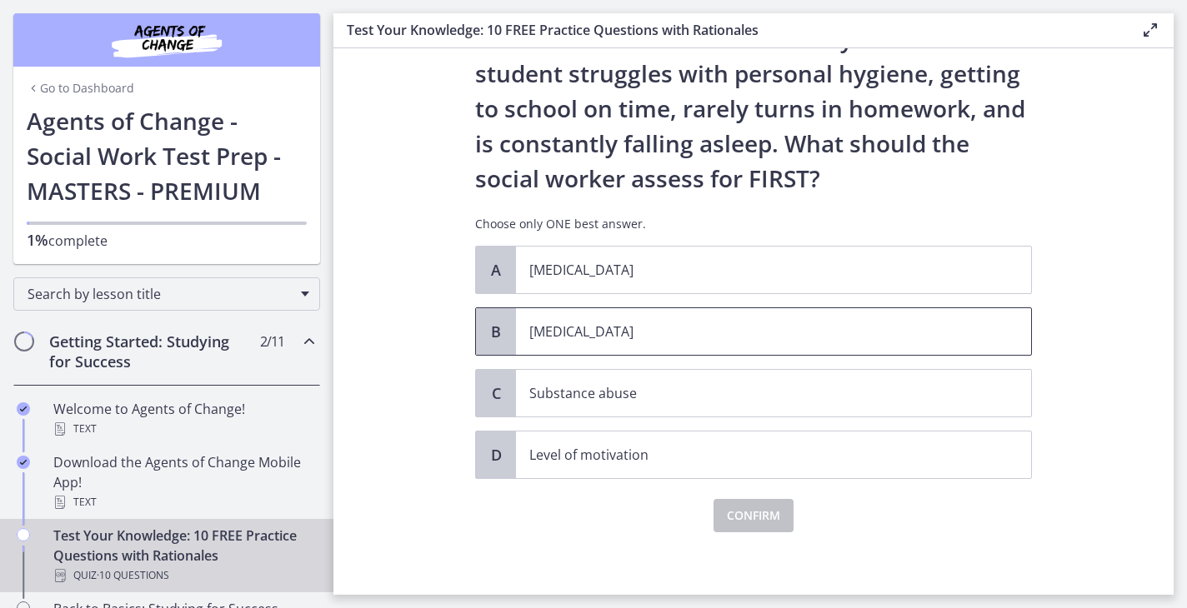
click at [649, 324] on p "[MEDICAL_DATA]" at bounding box center [756, 332] width 455 height 20
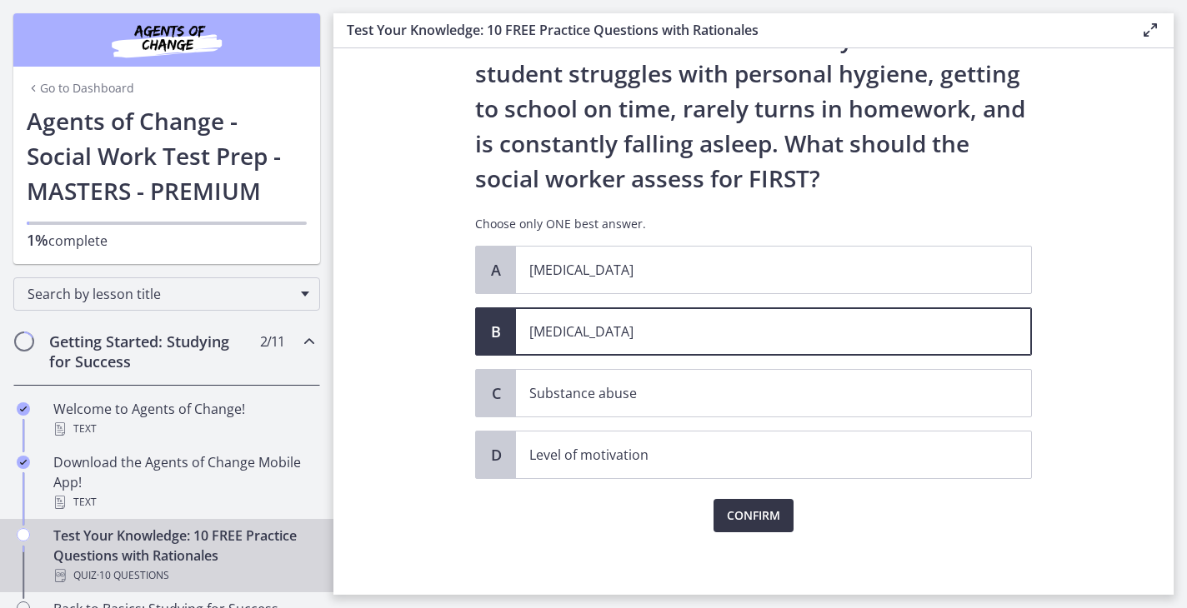
click at [751, 523] on span "Confirm" at bounding box center [753, 516] width 53 height 20
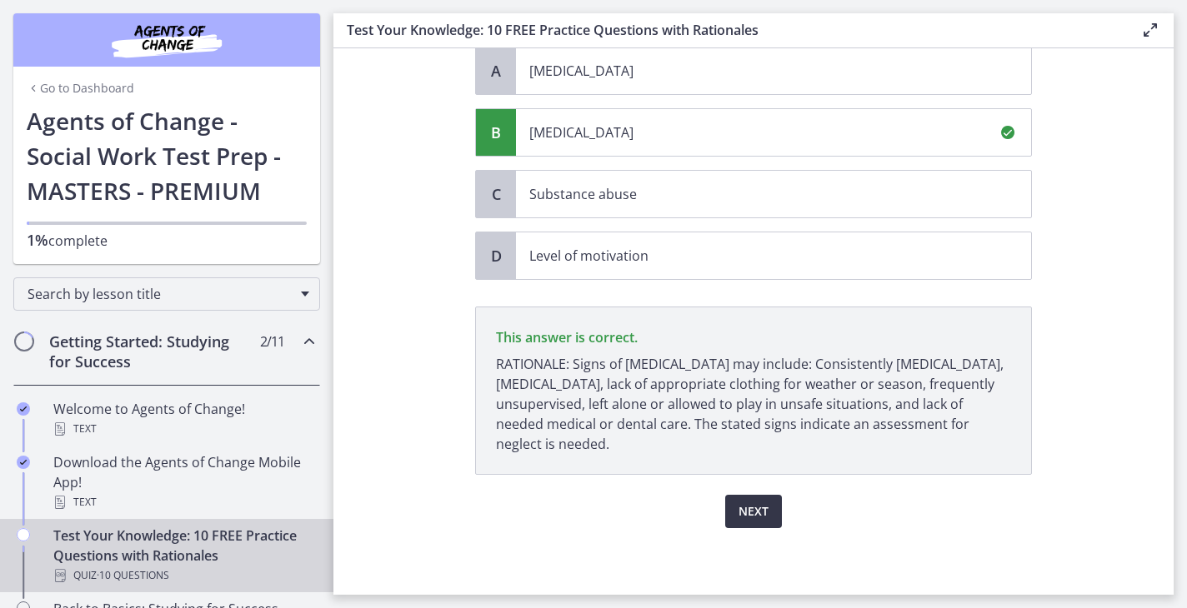
scroll to position [0, 0]
click at [766, 511] on span "Next" at bounding box center [753, 512] width 30 height 20
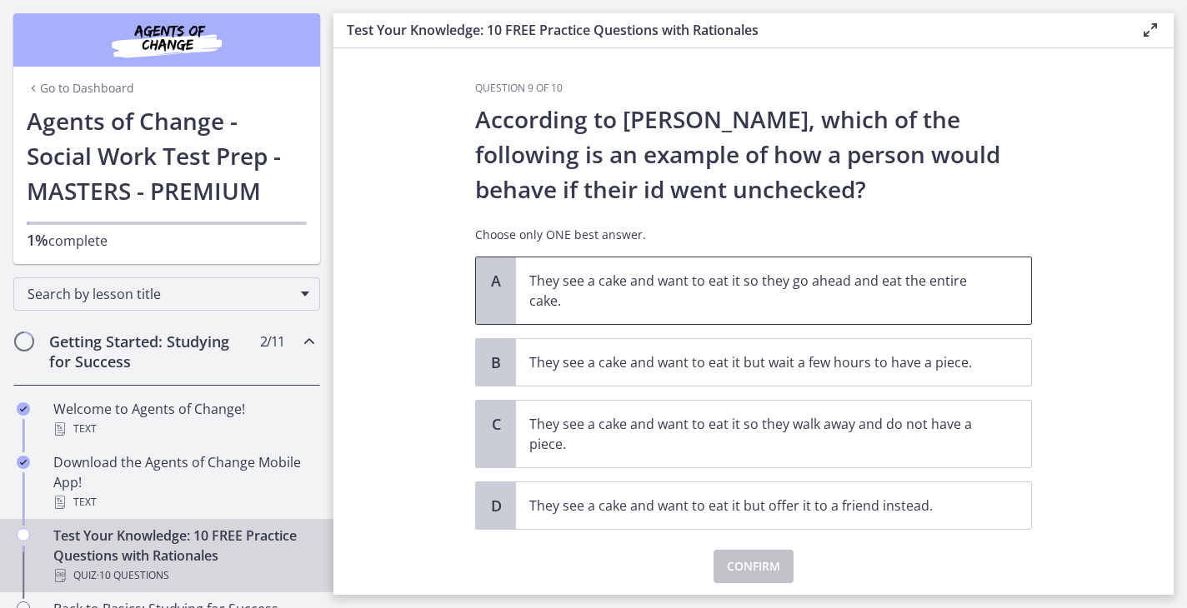
click at [697, 298] on p "They see a cake and want to eat it so they go ahead and eat the entire cake." at bounding box center [756, 291] width 455 height 40
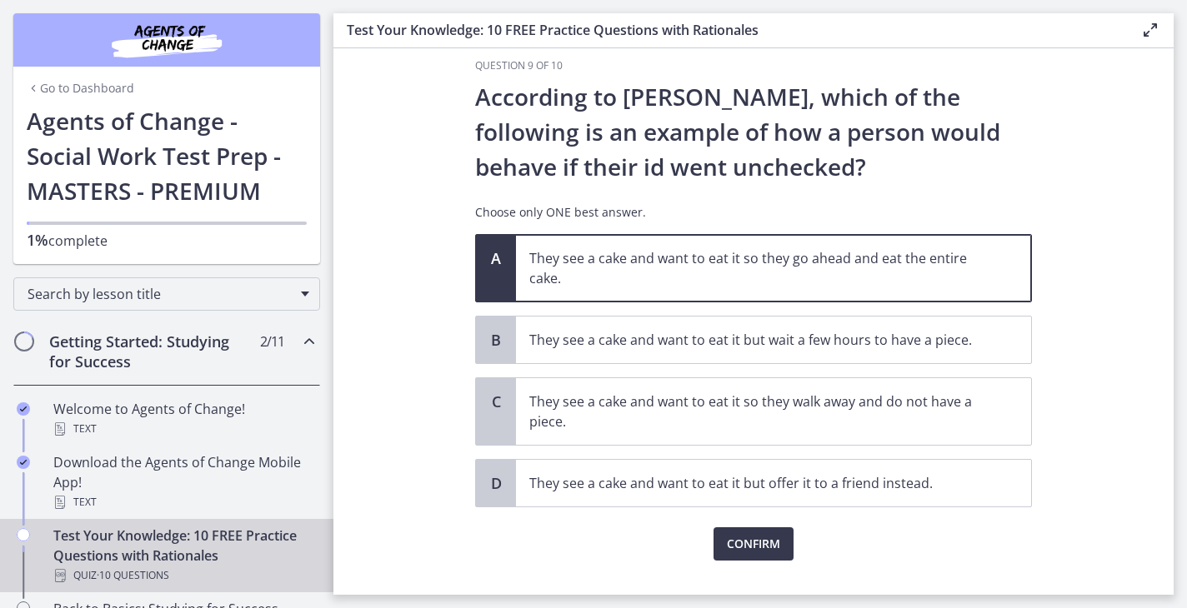
scroll to position [33, 0]
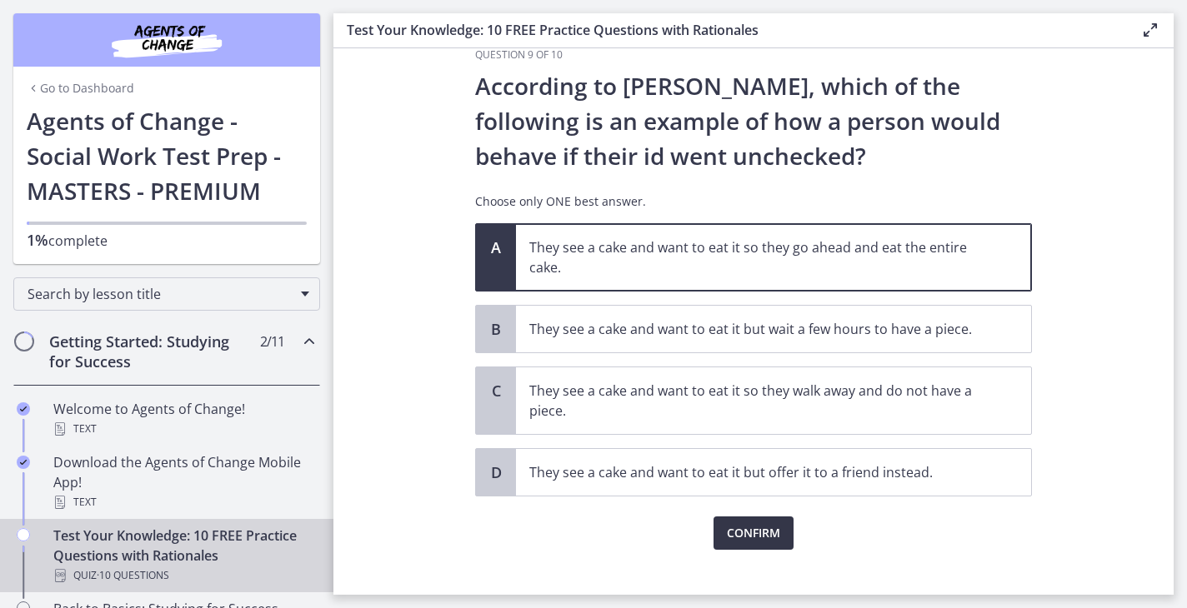
click at [768, 532] on span "Confirm" at bounding box center [753, 533] width 53 height 20
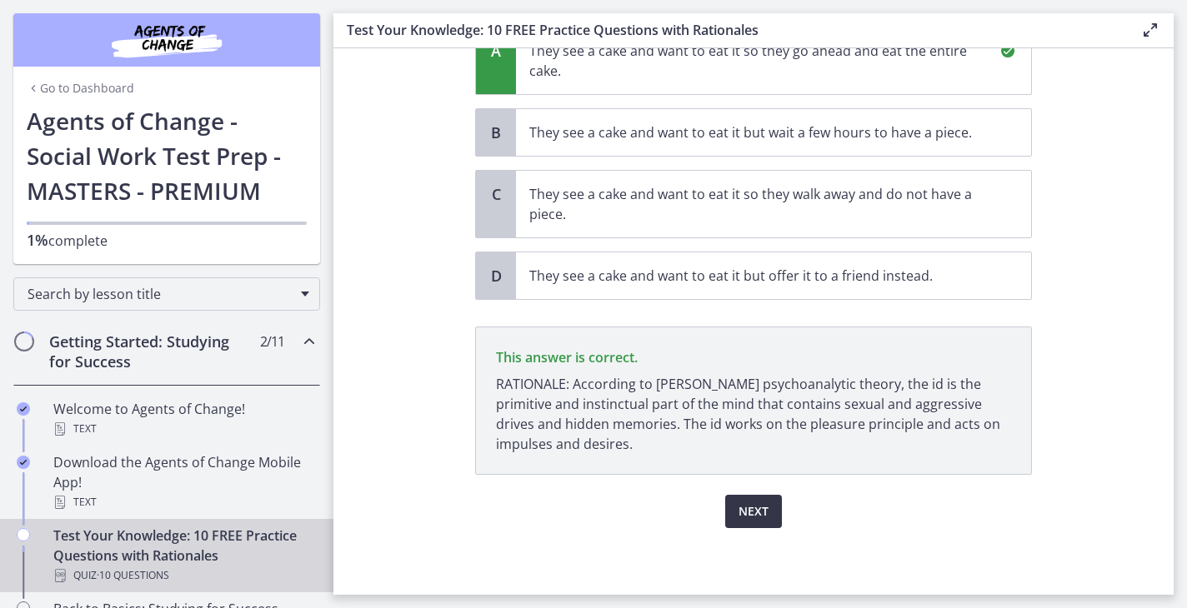
scroll to position [0, 0]
click at [753, 509] on span "Next" at bounding box center [753, 512] width 30 height 20
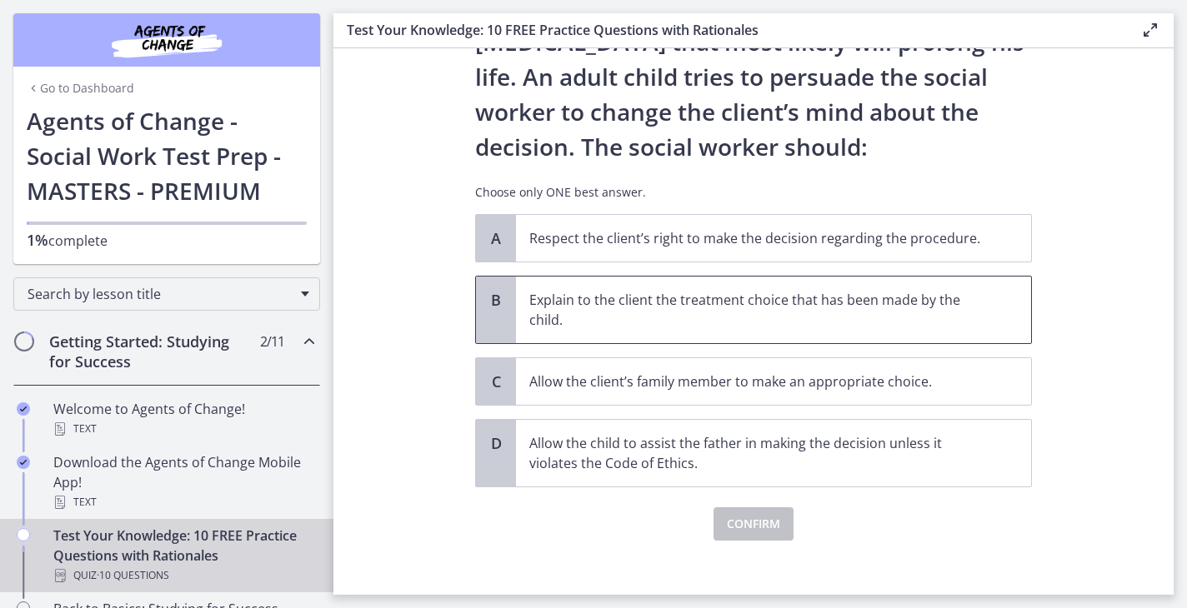
scroll to position [185, 0]
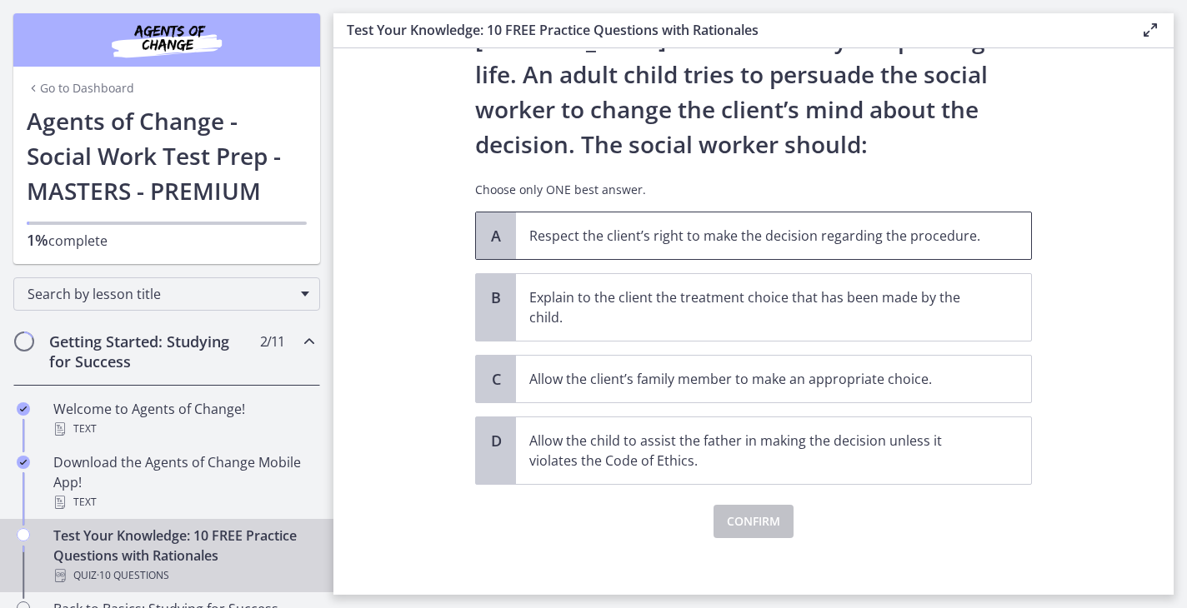
click at [621, 231] on p "Respect the client’s right to make the decision regarding the procedure." at bounding box center [756, 236] width 455 height 20
click at [774, 516] on span "Confirm" at bounding box center [753, 522] width 53 height 20
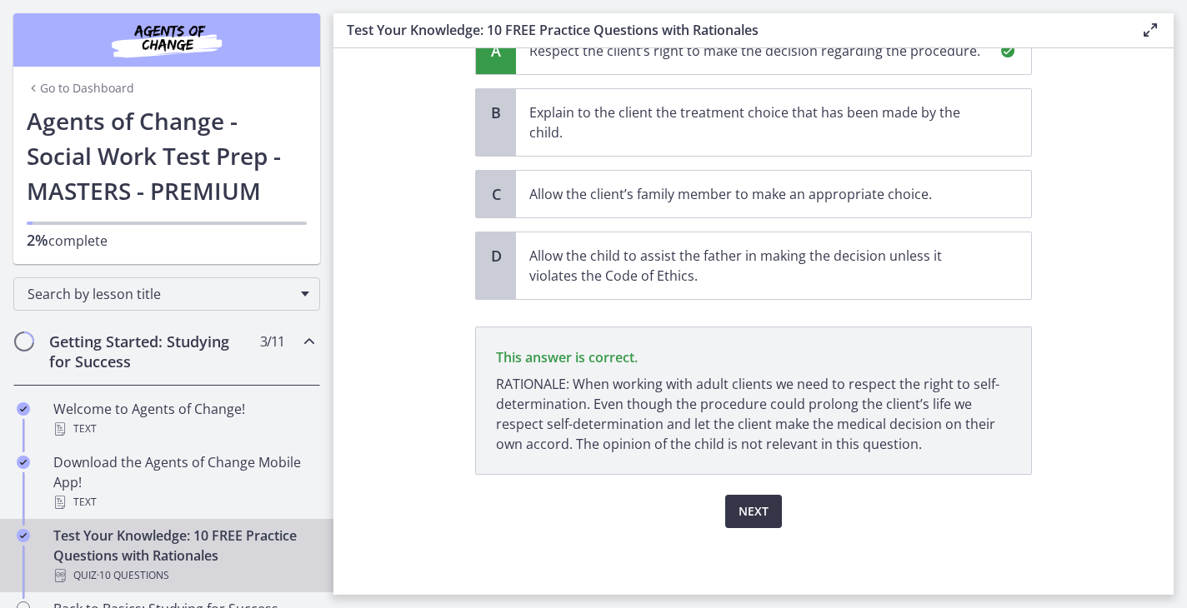
scroll to position [0, 0]
click at [774, 514] on button "Next" at bounding box center [753, 511] width 57 height 33
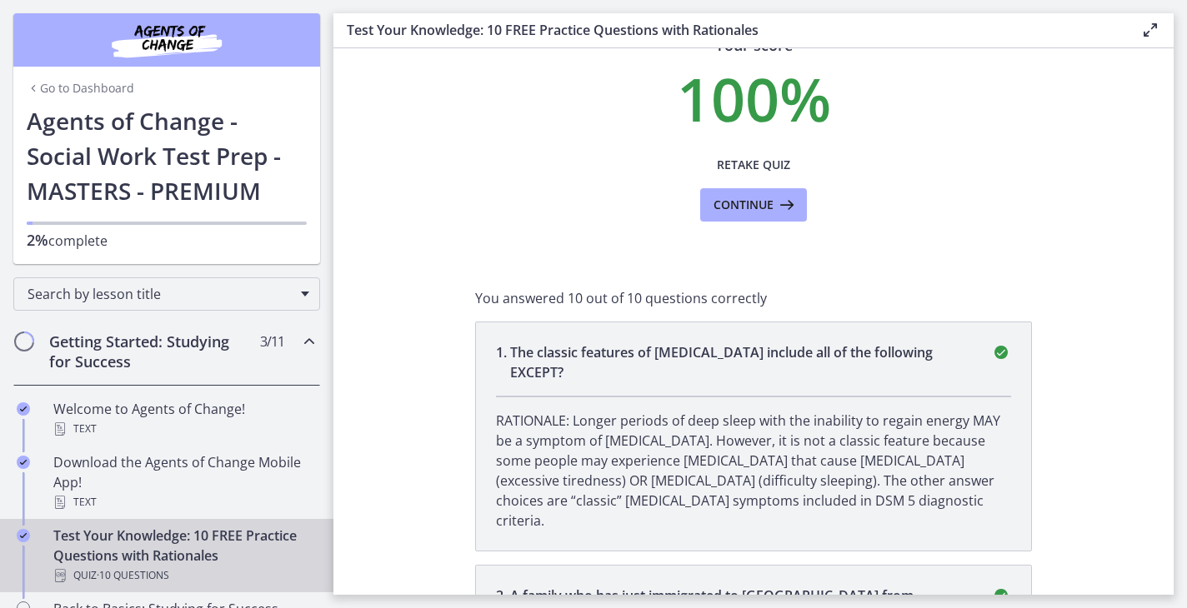
scroll to position [172, 0]
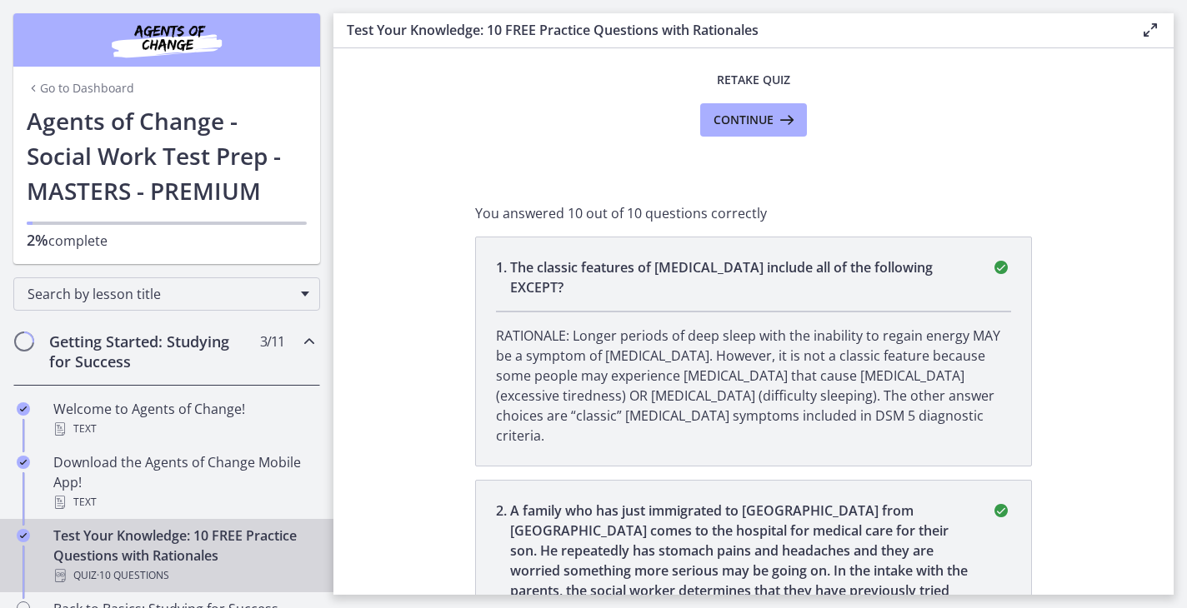
click at [759, 111] on span "Continue" at bounding box center [743, 120] width 60 height 20
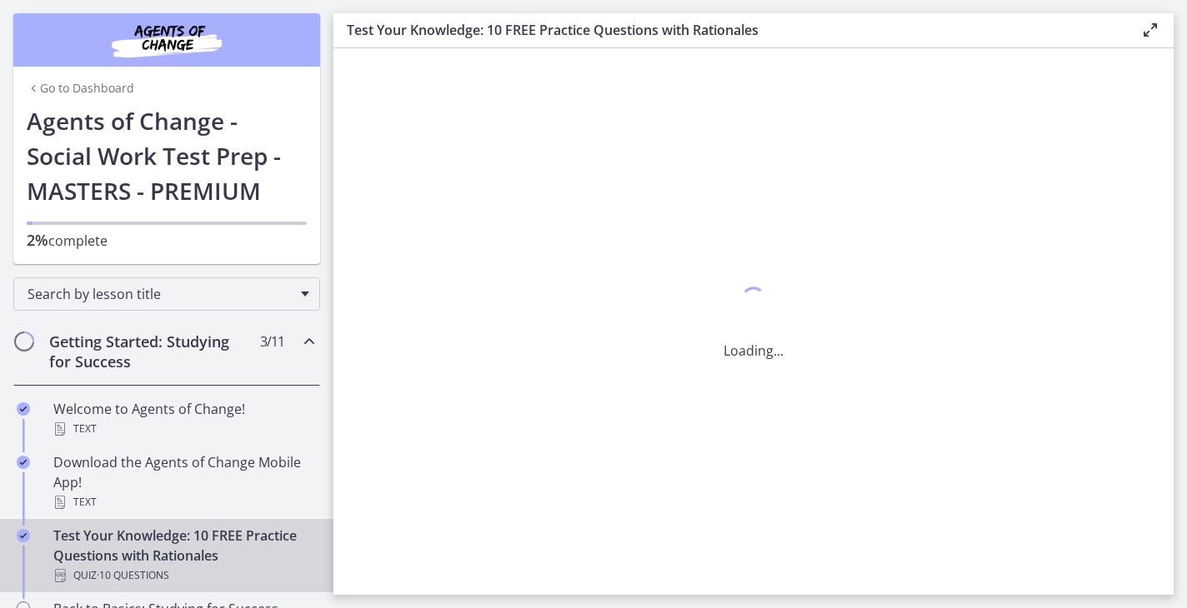
scroll to position [0, 0]
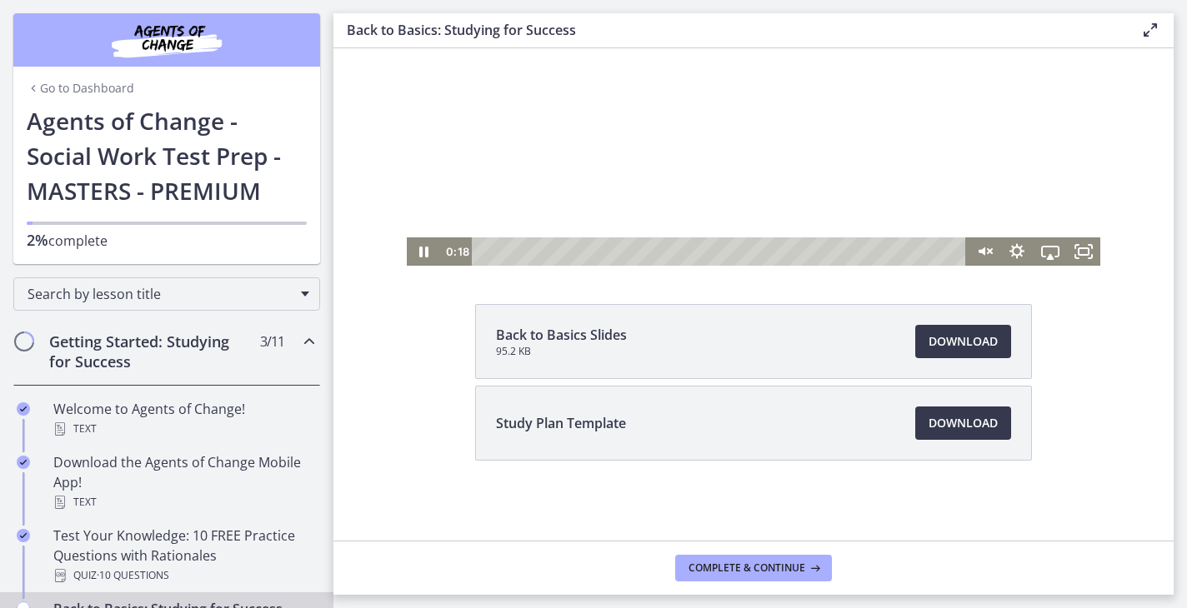
scroll to position [173, 0]
click at [511, 248] on div "2:00" at bounding box center [721, 252] width 474 height 28
click at [993, 253] on icon "Unmute" at bounding box center [983, 252] width 40 height 34
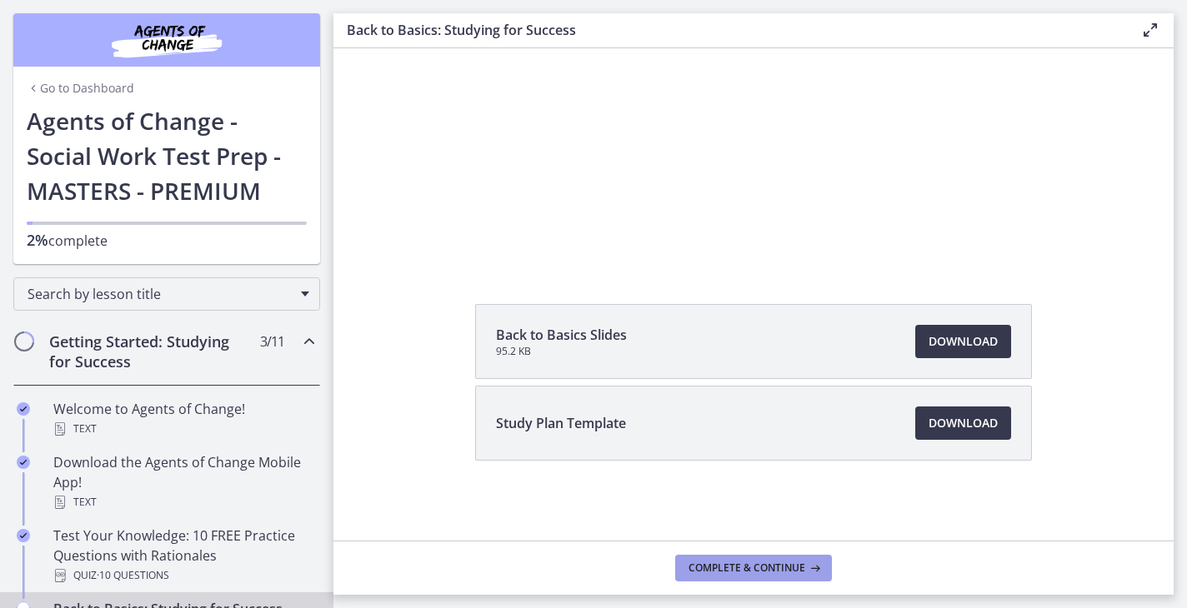
scroll to position [0, 0]
click at [737, 567] on span "Complete & continue" at bounding box center [746, 568] width 117 height 13
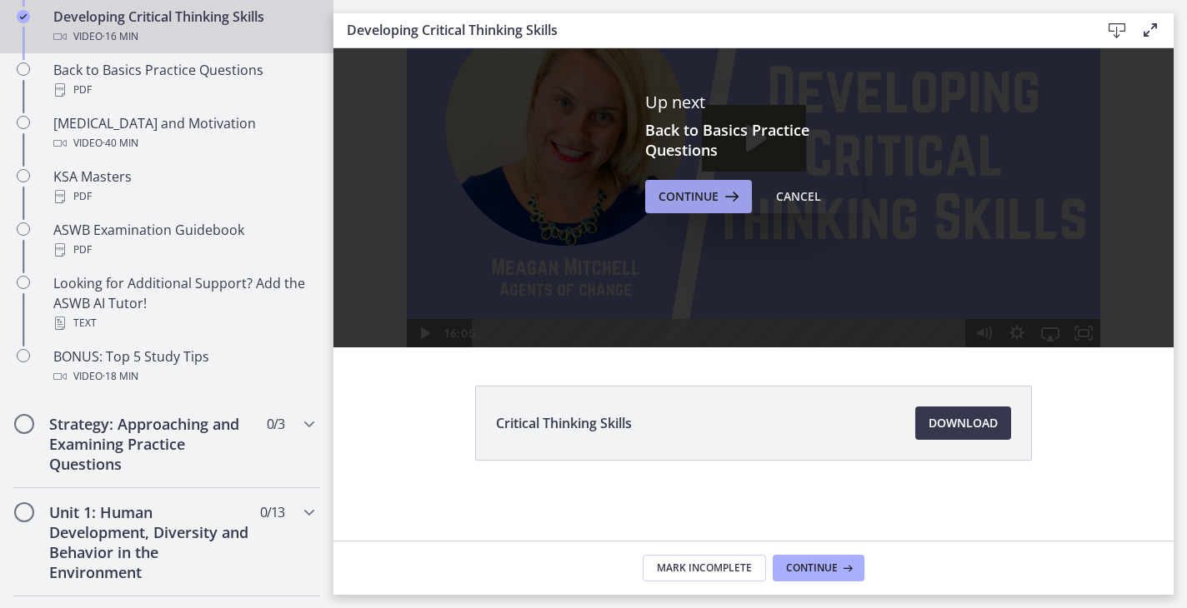
click at [693, 188] on span "Continue" at bounding box center [688, 197] width 60 height 20
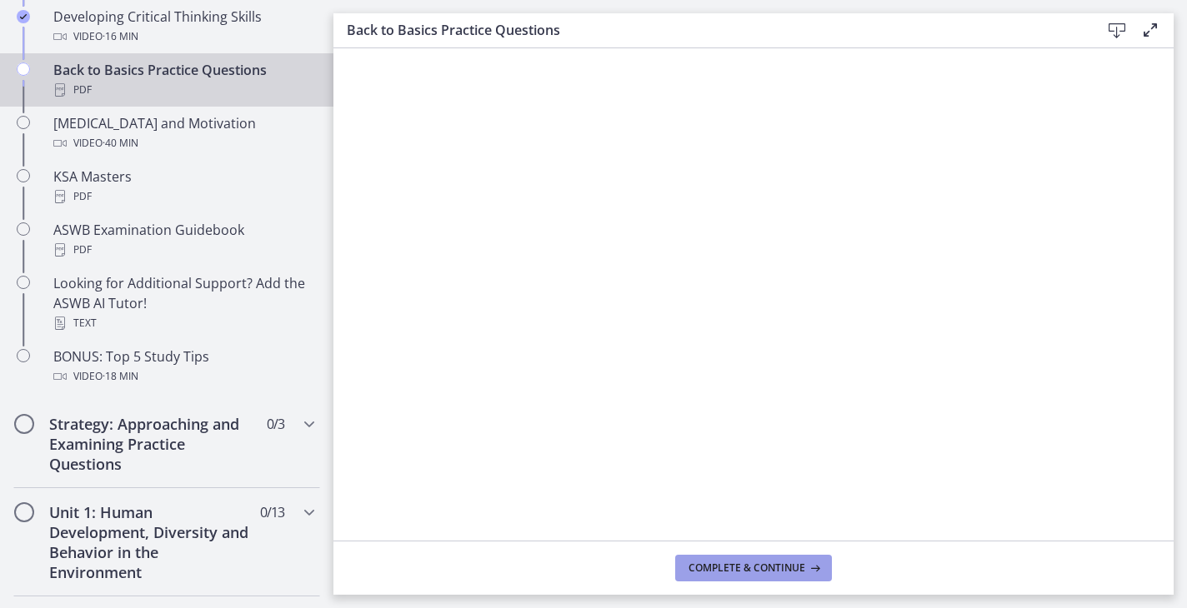
click at [756, 563] on span "Complete & continue" at bounding box center [746, 568] width 117 height 13
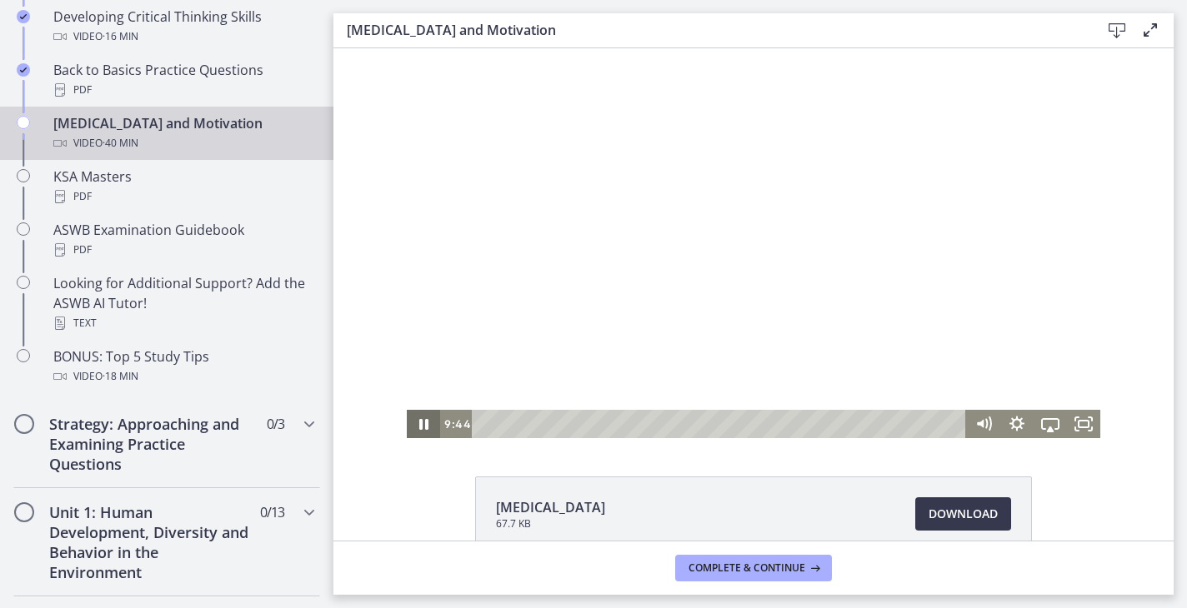
click at [418, 419] on icon "Pause" at bounding box center [423, 424] width 33 height 28
click at [433, 423] on icon "Play Video" at bounding box center [425, 425] width 40 height 34
click at [424, 425] on icon "Pause" at bounding box center [423, 425] width 40 height 34
click at [786, 428] on div "25:29" at bounding box center [721, 424] width 474 height 28
click at [418, 424] on icon "Play Video" at bounding box center [425, 425] width 40 height 34
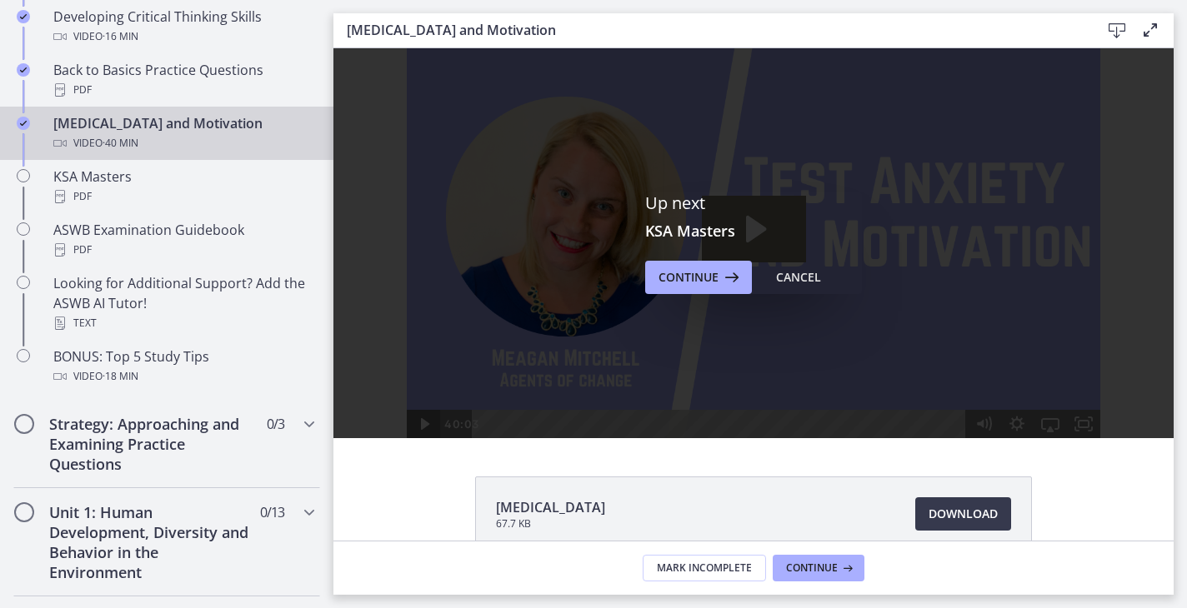
click at [408, 416] on div "Up next KSA Masters Continue Cancel" at bounding box center [753, 243] width 840 height 390
click at [711, 286] on span "Continue" at bounding box center [688, 278] width 60 height 20
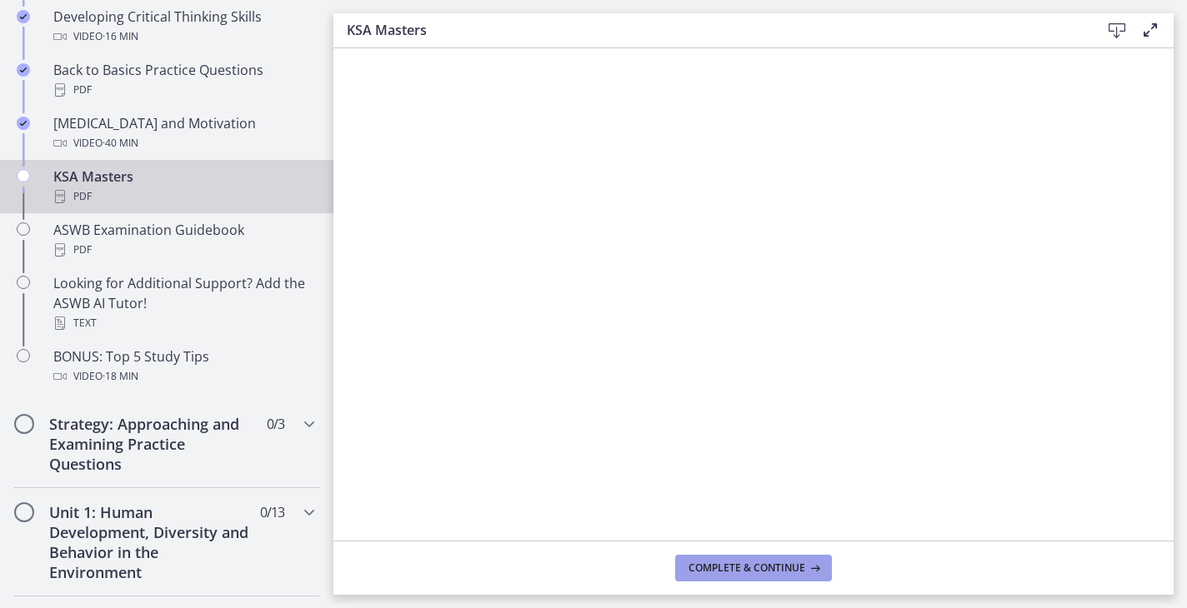
click at [773, 569] on span "Complete & continue" at bounding box center [746, 568] width 117 height 13
